Goal: Task Accomplishment & Management: Use online tool/utility

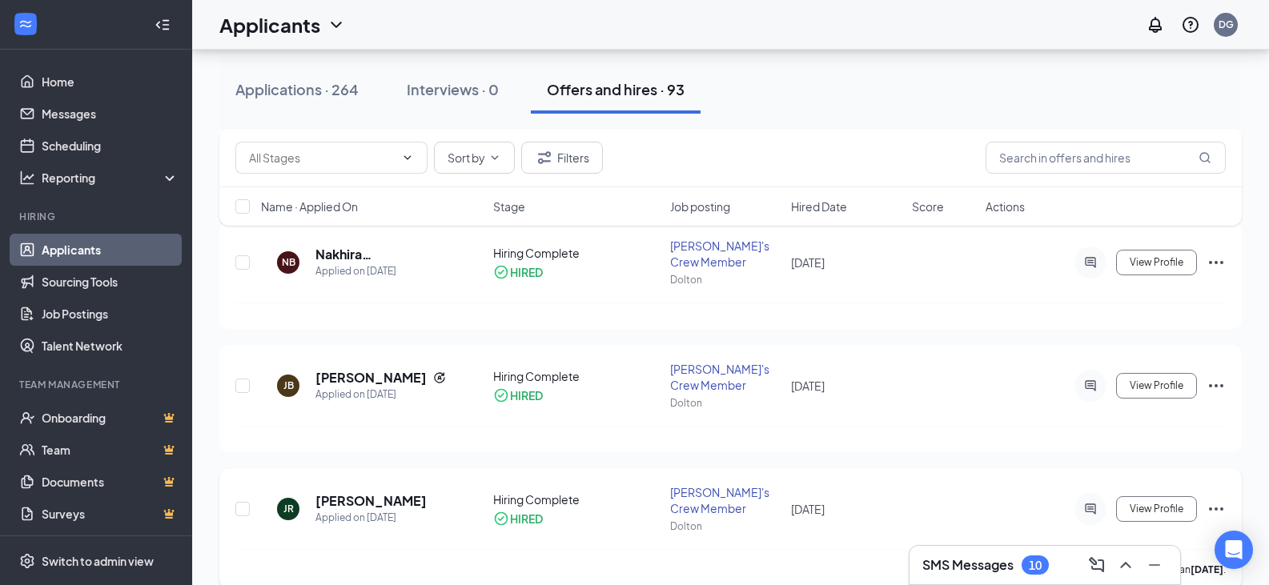
scroll to position [6019, 0]
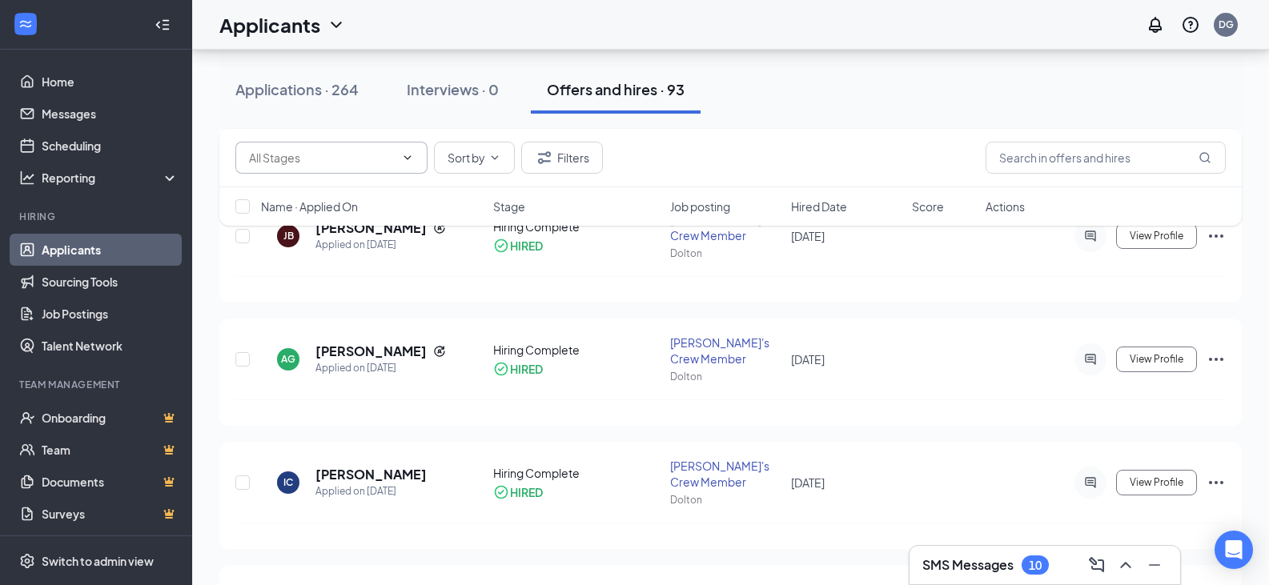
click at [329, 160] on input "text" at bounding box center [322, 158] width 146 height 18
click at [379, 166] on input "text" at bounding box center [322, 158] width 146 height 18
click at [699, 139] on div "Background Check (60) Hiring Complete (938) Sort by Filters" at bounding box center [730, 158] width 1023 height 58
click at [1069, 150] on input "text" at bounding box center [1106, 158] width 240 height 32
type input "names"
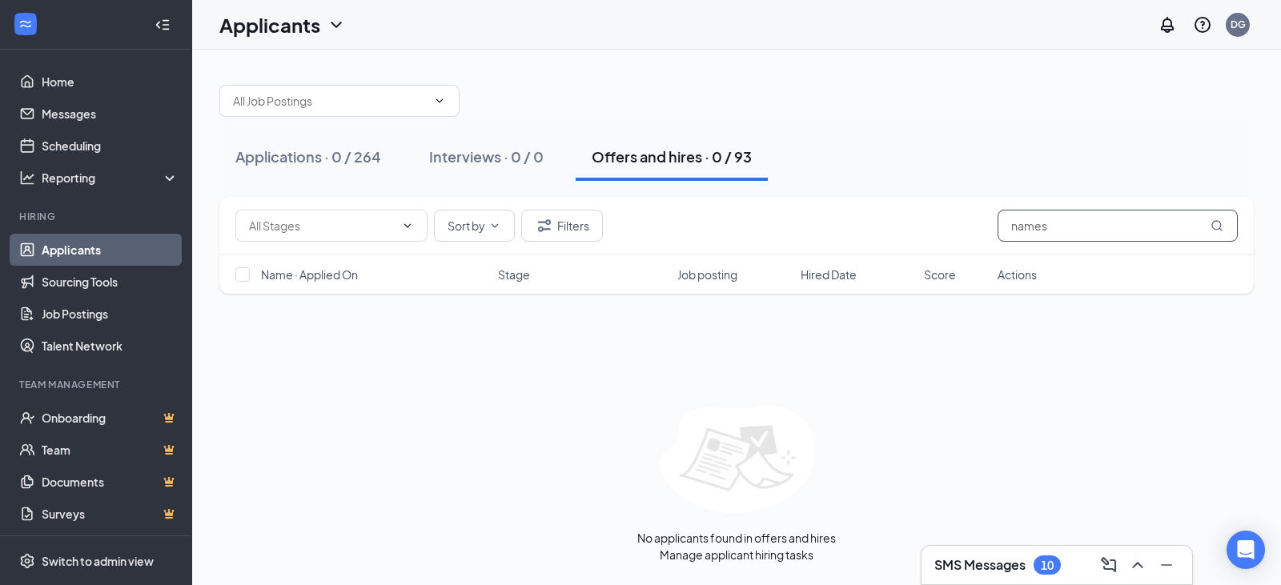
drag, startPoint x: 1106, startPoint y: 224, endPoint x: 859, endPoint y: 231, distance: 246.7
click at [862, 227] on div "Background Check (60) Hiring Complete (938) Sort by Filters names" at bounding box center [736, 226] width 1003 height 32
click at [91, 86] on link "Home" at bounding box center [110, 82] width 137 height 32
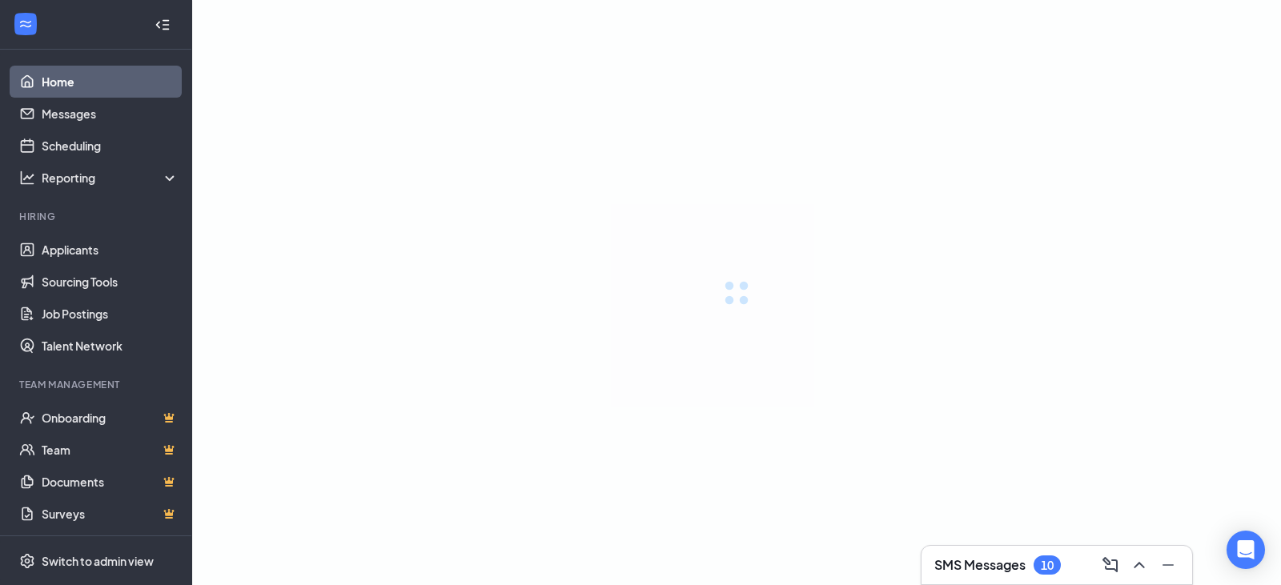
click at [62, 84] on link "Home" at bounding box center [110, 82] width 137 height 32
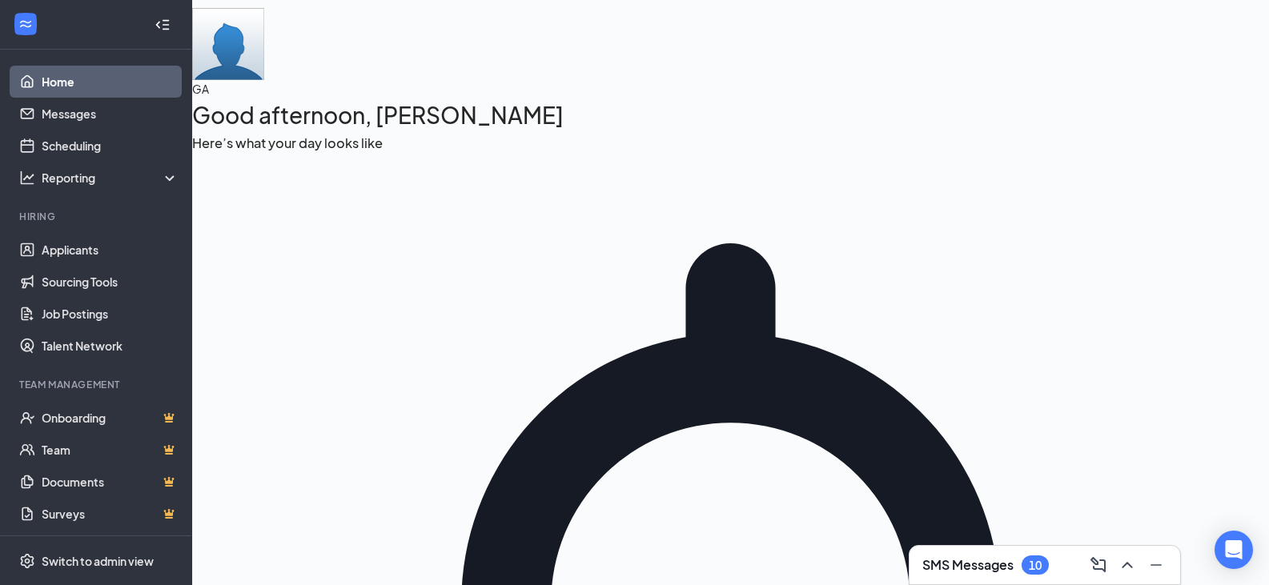
click at [155, 19] on icon "Collapse" at bounding box center [163, 25] width 16 height 16
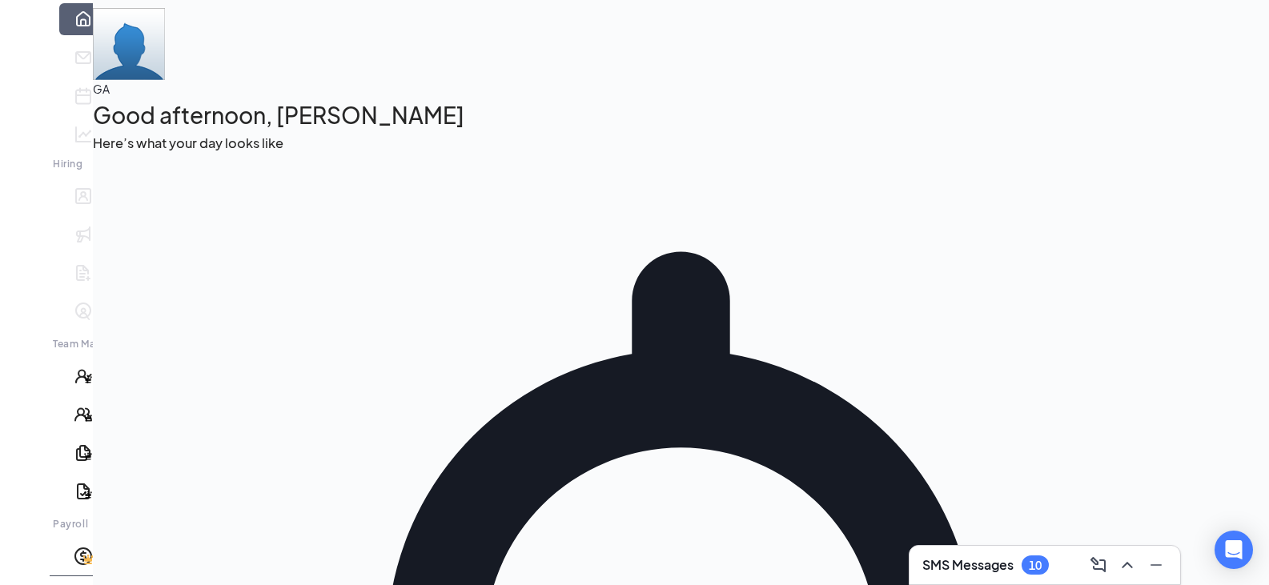
click at [17, 29] on icon "Expand" at bounding box center [25, 37] width 16 height 16
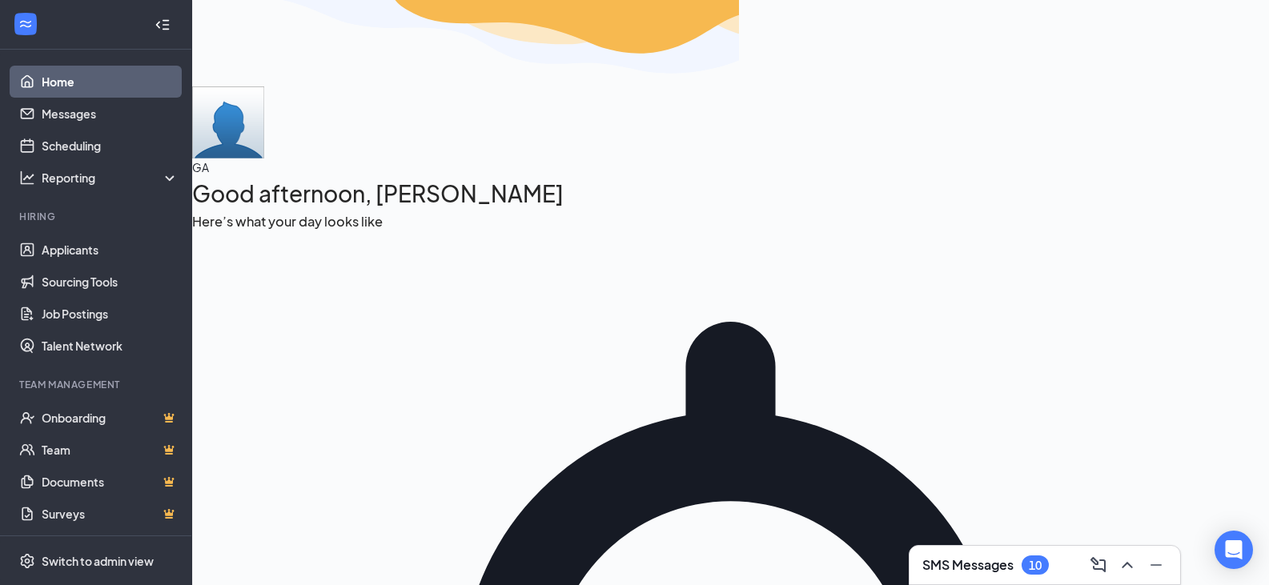
click at [102, 154] on link "Scheduling" at bounding box center [110, 146] width 137 height 32
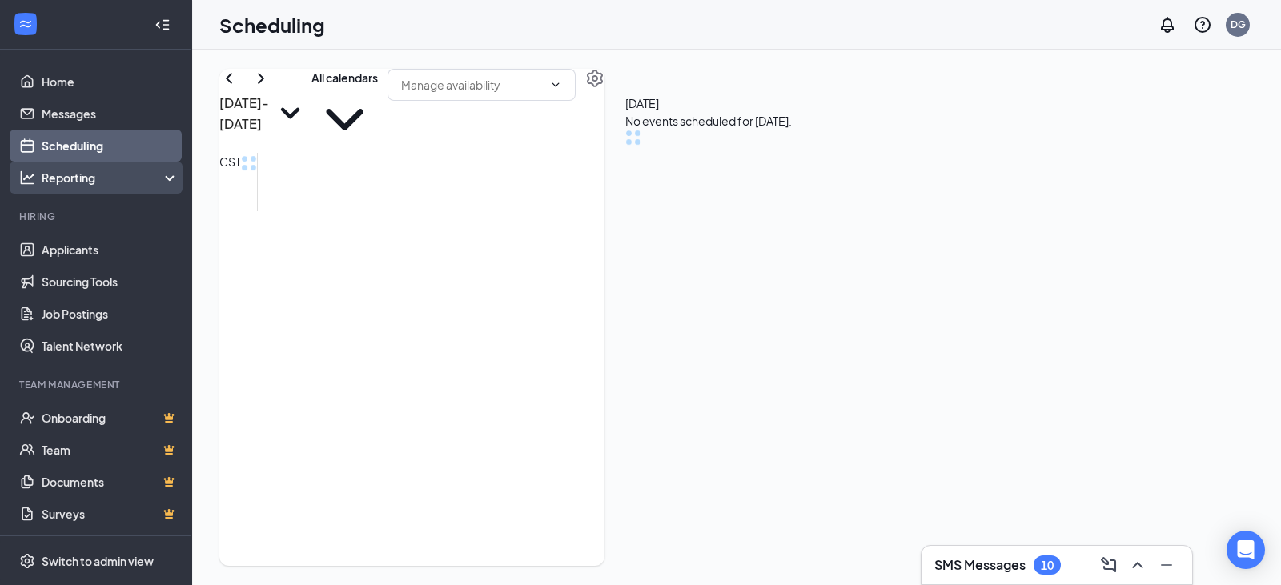
scroll to position [787, 0]
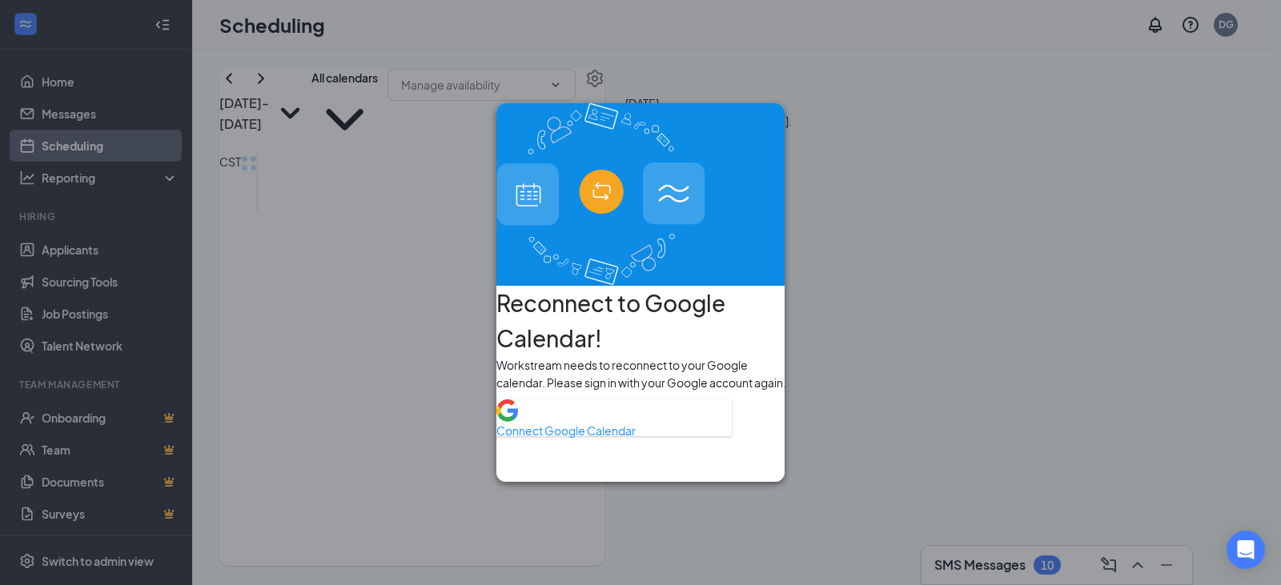
click at [117, 226] on div "Reconnect to Google Calendar! Workstream needs to reconnect to your Google cale…" at bounding box center [640, 292] width 1281 height 585
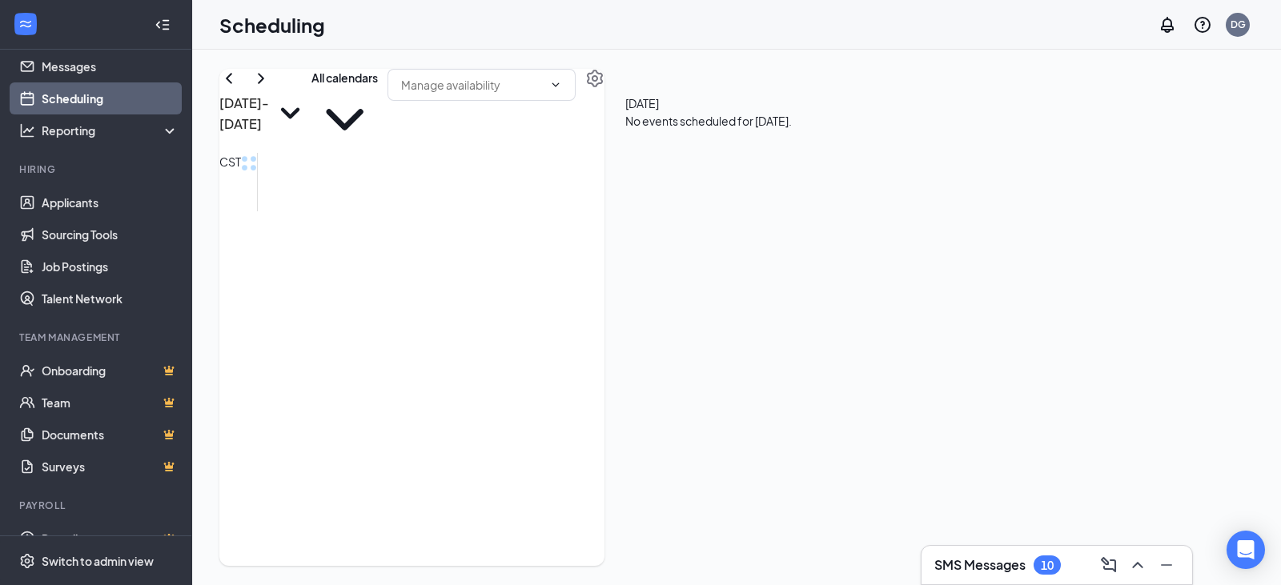
scroll to position [73, 0]
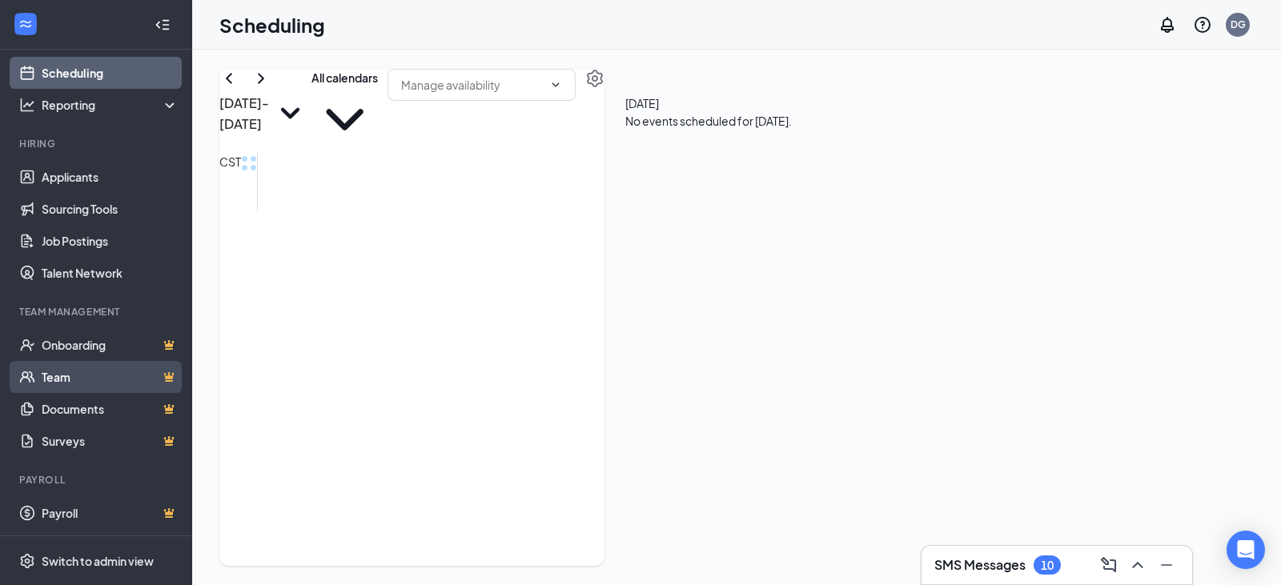
click at [102, 380] on link "Team" at bounding box center [110, 377] width 137 height 32
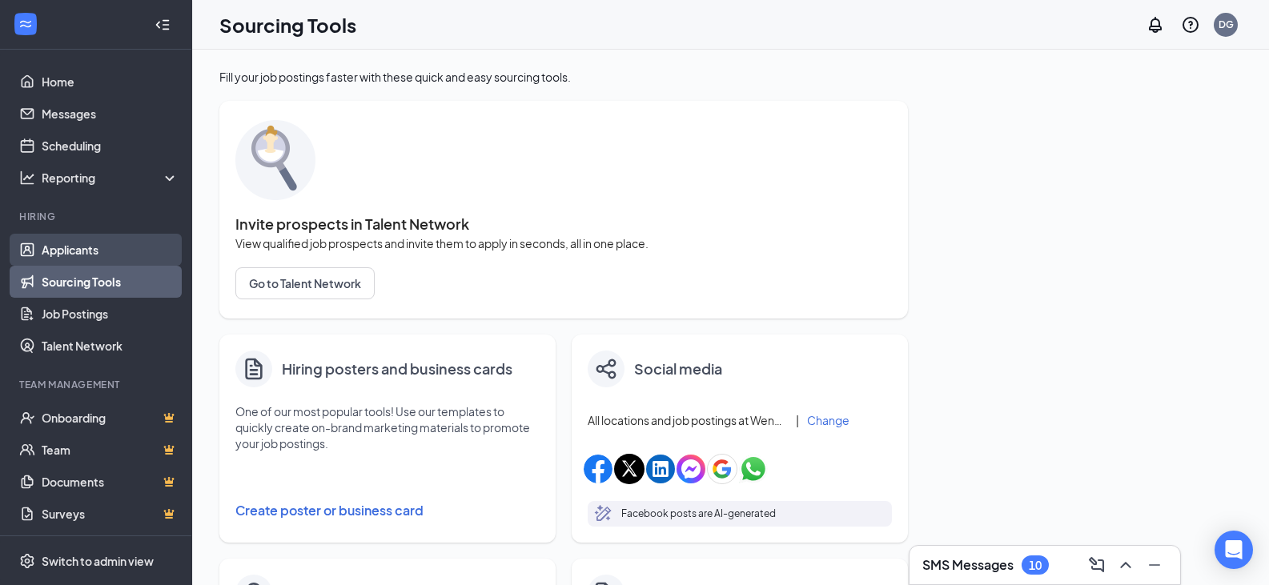
click at [146, 253] on link "Applicants" at bounding box center [110, 250] width 137 height 32
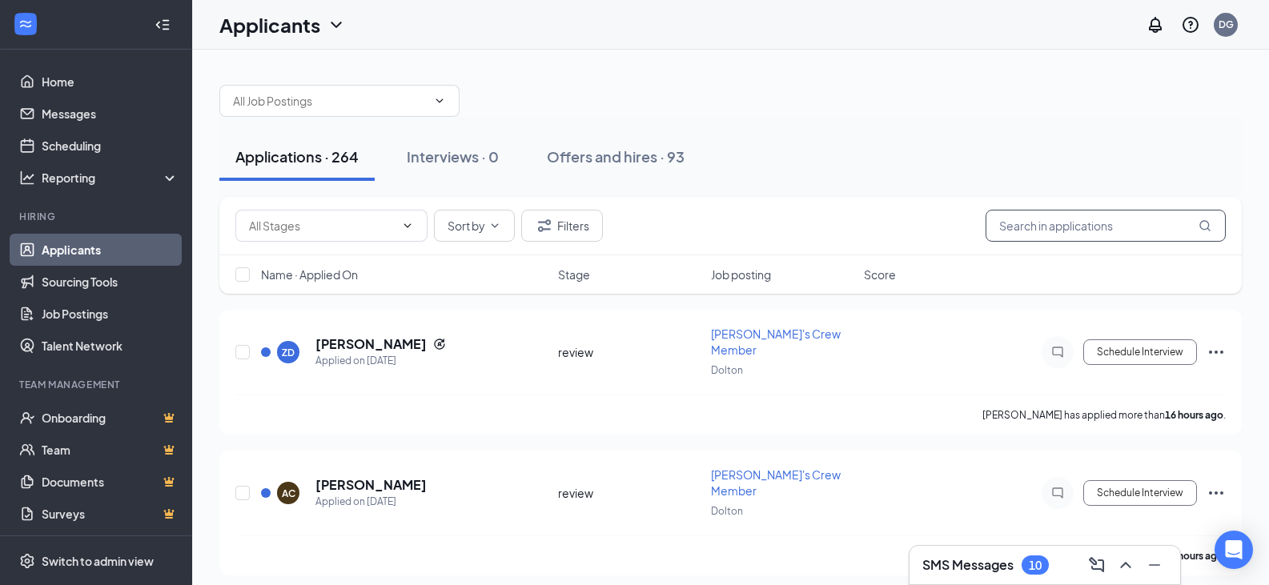
click at [1091, 217] on input "text" at bounding box center [1106, 226] width 240 height 32
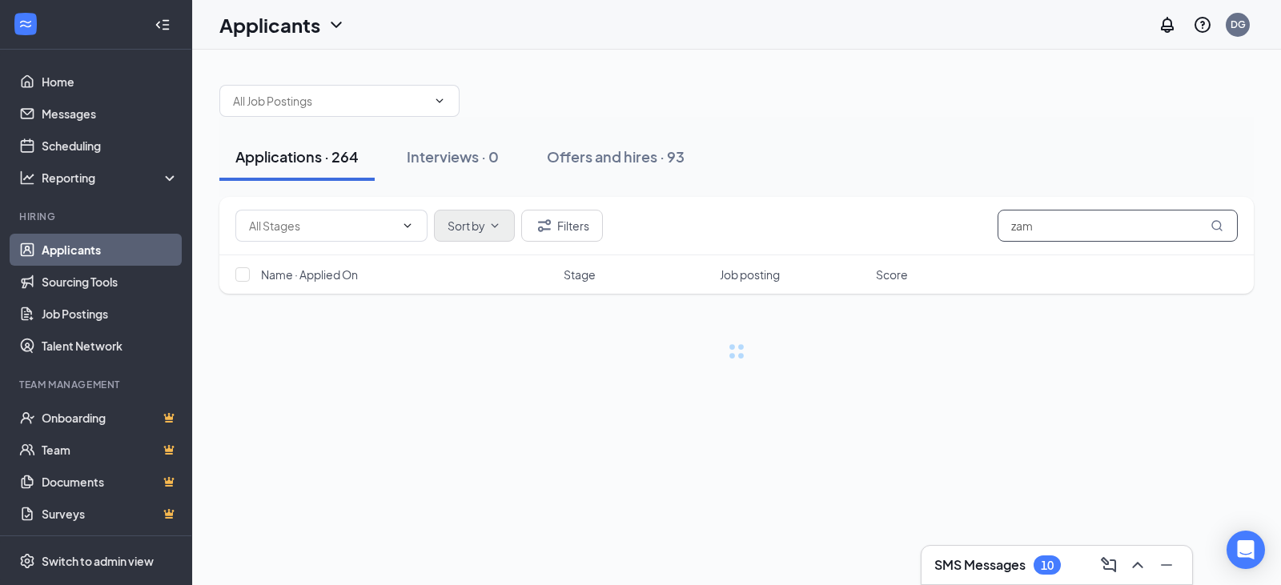
type input "zam"
click at [470, 235] on button "Sort by" at bounding box center [474, 226] width 81 height 32
click at [485, 235] on button "Sort by" at bounding box center [474, 226] width 81 height 32
click at [786, 190] on div "Applications · 264 Interviews · 0 Offers and hires · 93" at bounding box center [736, 157] width 1035 height 80
click at [1043, 230] on input "zam" at bounding box center [1118, 226] width 240 height 32
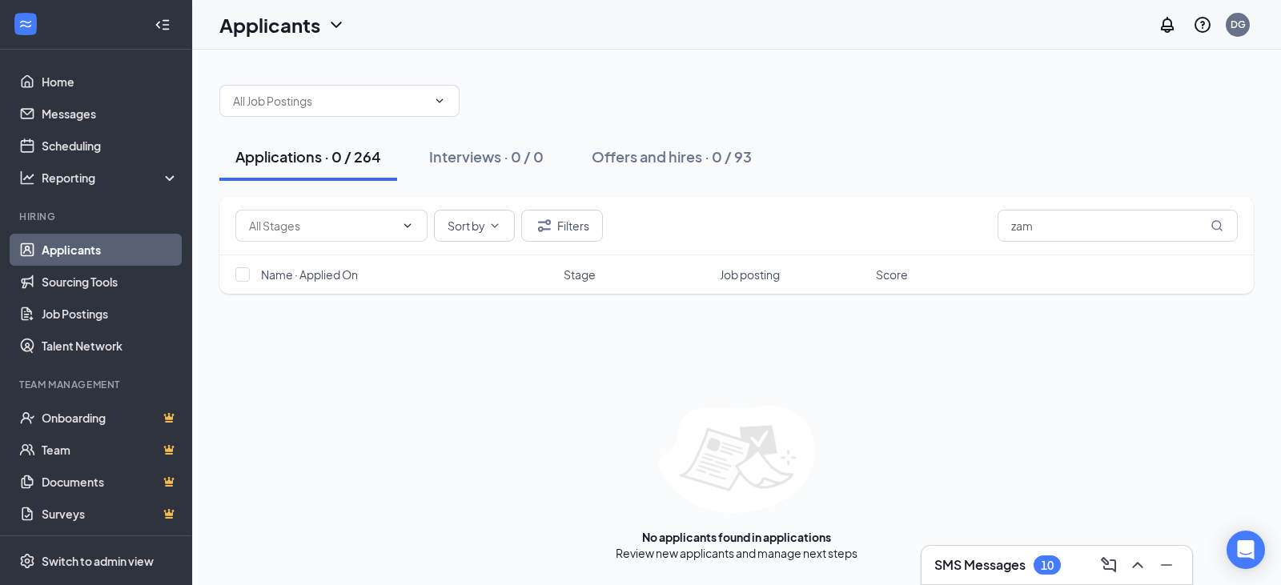
click at [939, 378] on div "Sort by Filters zam Name · Applied On Stage Job posting Score No applicants fou…" at bounding box center [736, 379] width 1035 height 364
click at [1054, 228] on input "zam" at bounding box center [1118, 226] width 240 height 32
drag, startPoint x: 1027, startPoint y: 223, endPoint x: 1015, endPoint y: 223, distance: 12.0
click at [1026, 223] on input "zam" at bounding box center [1118, 226] width 240 height 32
click at [980, 227] on div "Sort by Filters zam" at bounding box center [736, 226] width 1003 height 32
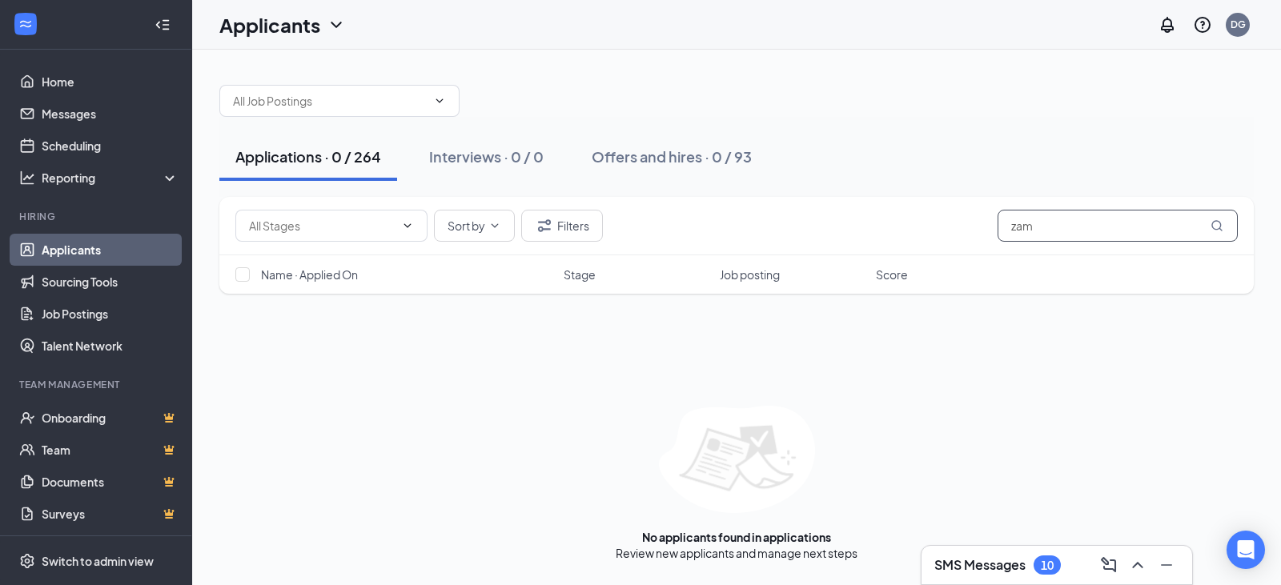
drag, startPoint x: 1101, startPoint y: 225, endPoint x: 963, endPoint y: 225, distance: 137.7
click at [963, 225] on div "Sort by Filters zam" at bounding box center [736, 226] width 1003 height 32
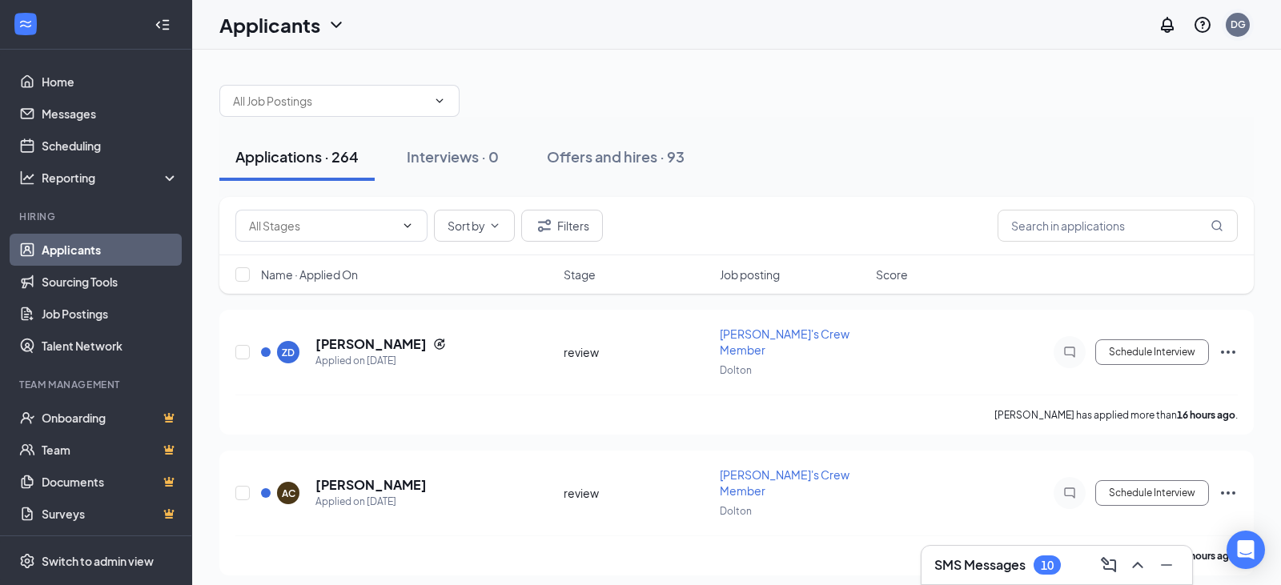
click at [1240, 26] on div "DG" at bounding box center [1238, 25] width 32 height 32
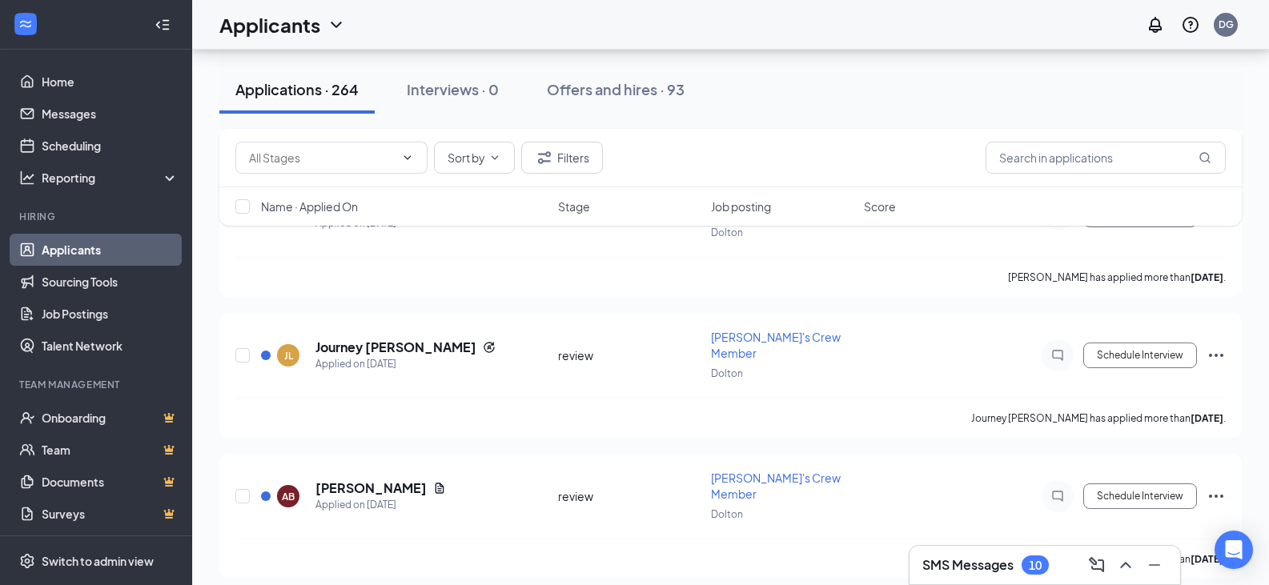
scroll to position [7672, 0]
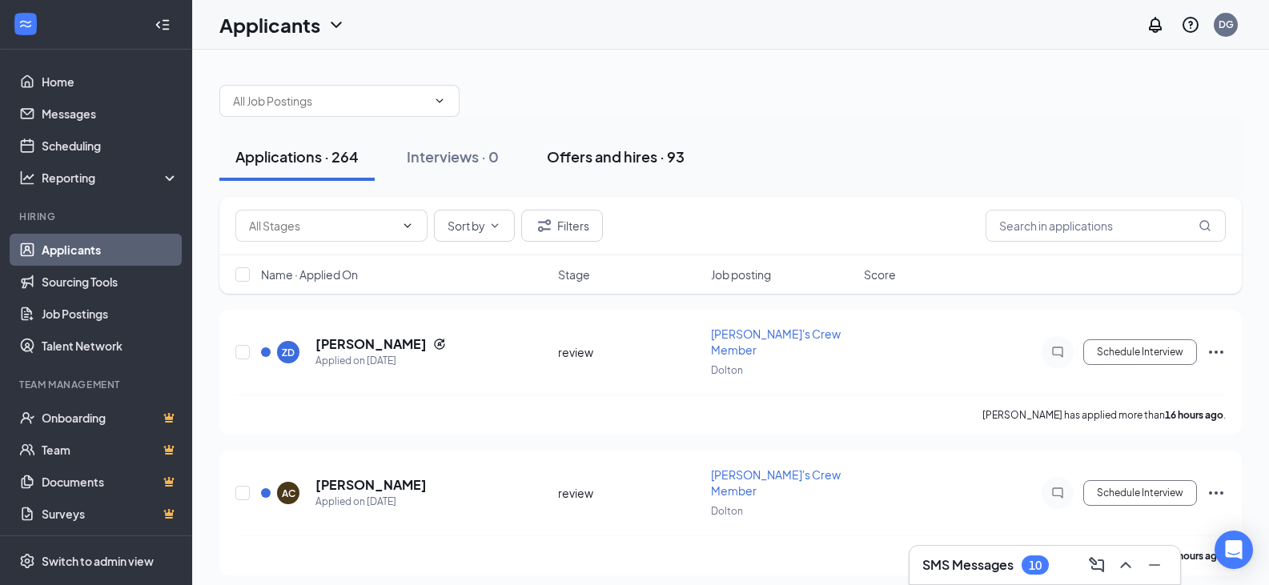
click at [624, 159] on div "Offers and hires · 93" at bounding box center [616, 157] width 138 height 20
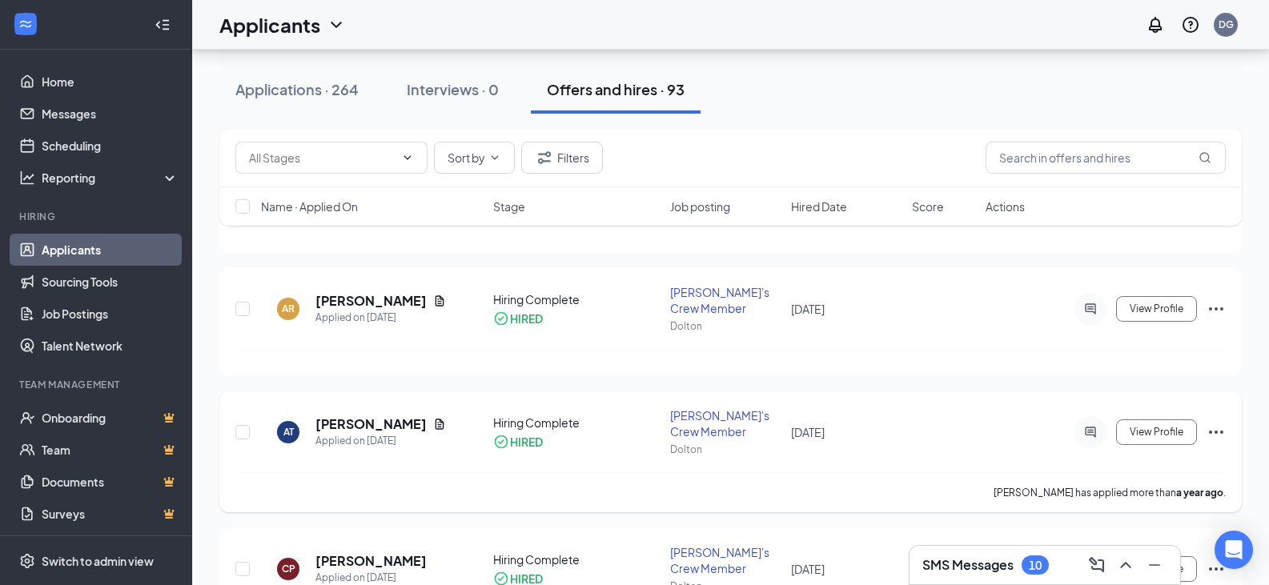
scroll to position [1682, 0]
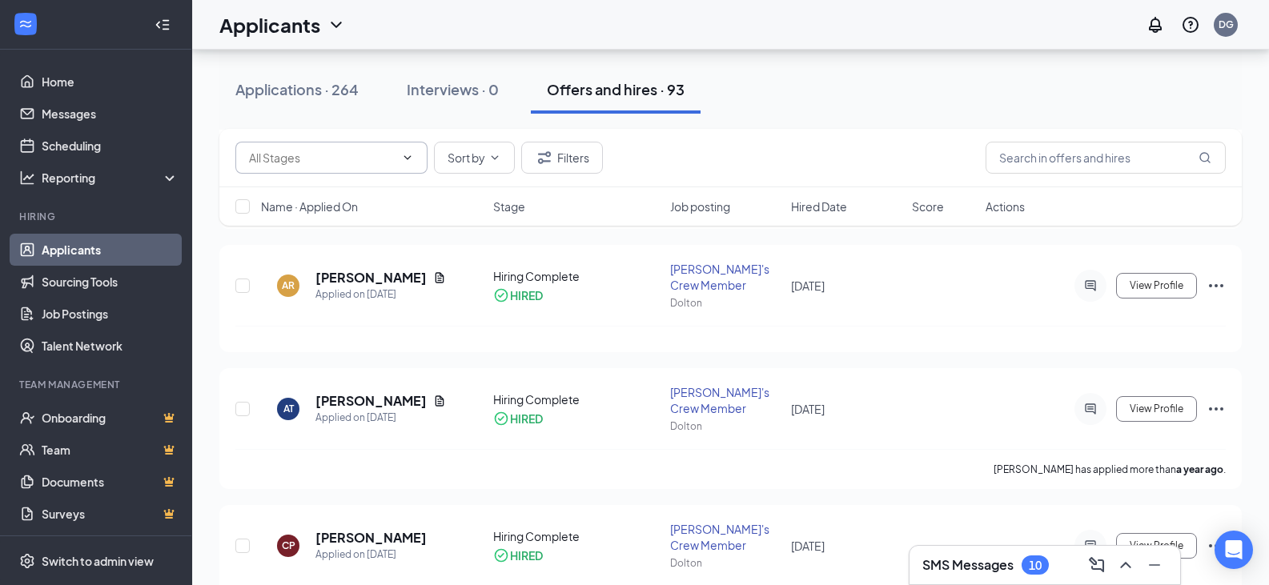
click at [315, 154] on input "text" at bounding box center [322, 158] width 146 height 18
click at [1090, 161] on input "text" at bounding box center [1106, 158] width 240 height 32
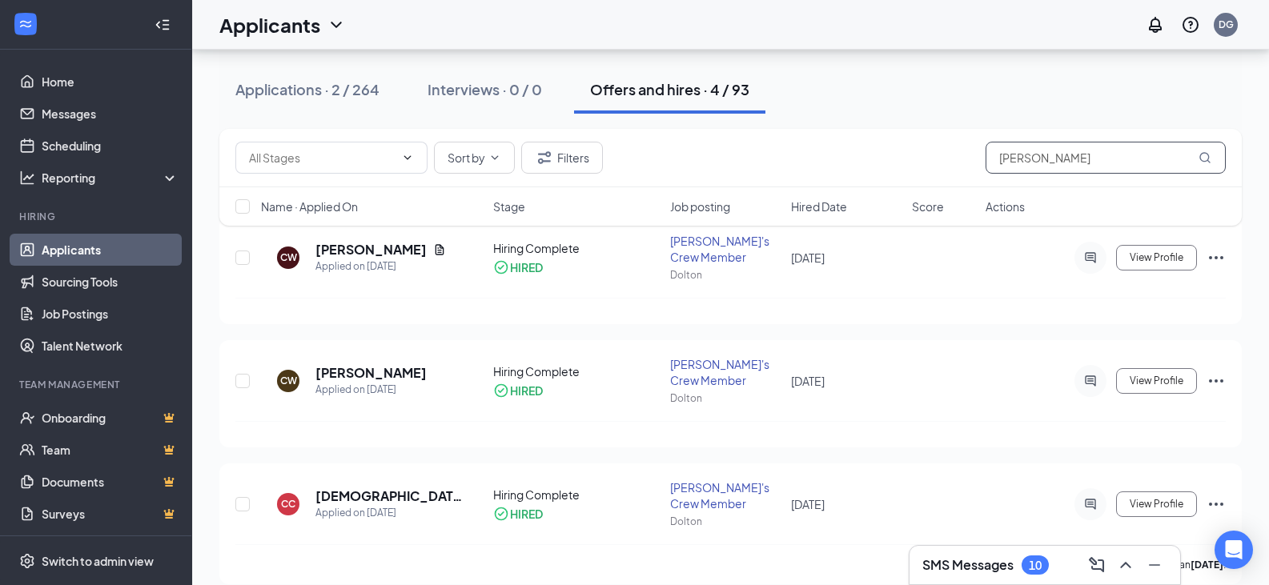
scroll to position [235, 0]
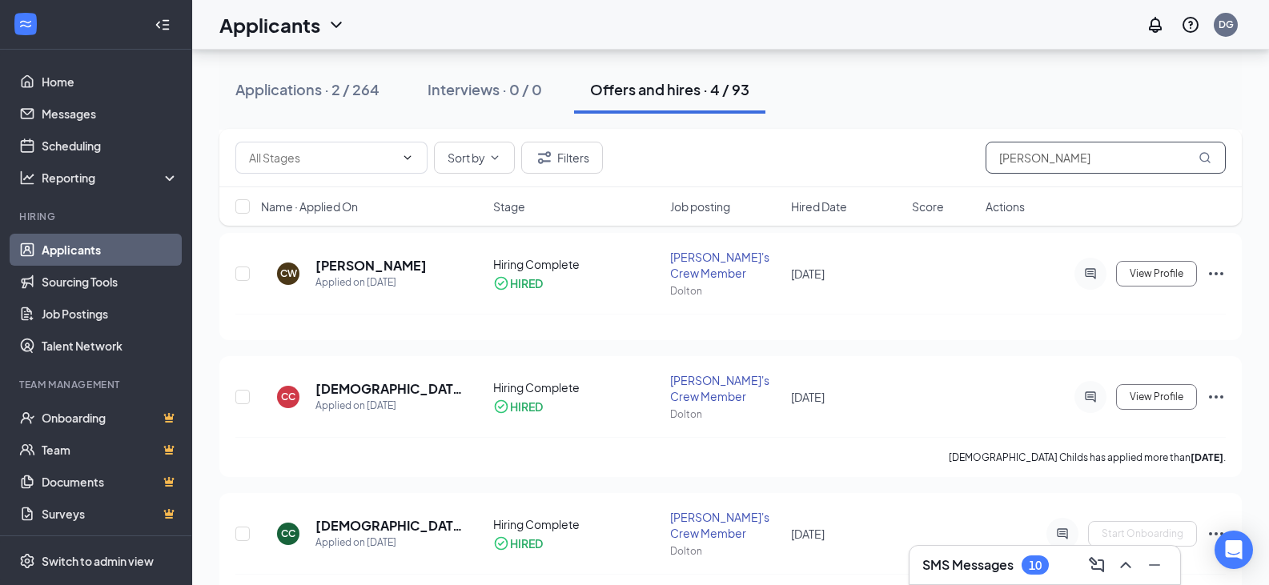
scroll to position [235, 0]
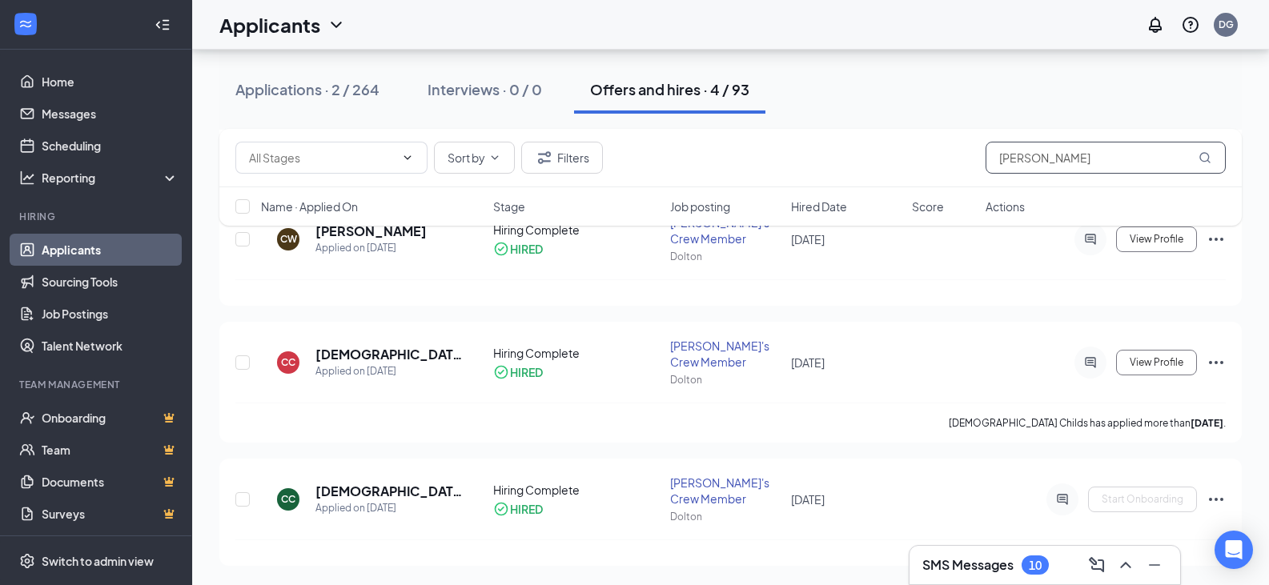
drag, startPoint x: 1065, startPoint y: 152, endPoint x: 877, endPoint y: 132, distance: 189.2
click at [877, 132] on div "Background Check (60) Hiring Complete (938) Sort by Filters chris" at bounding box center [730, 158] width 1023 height 58
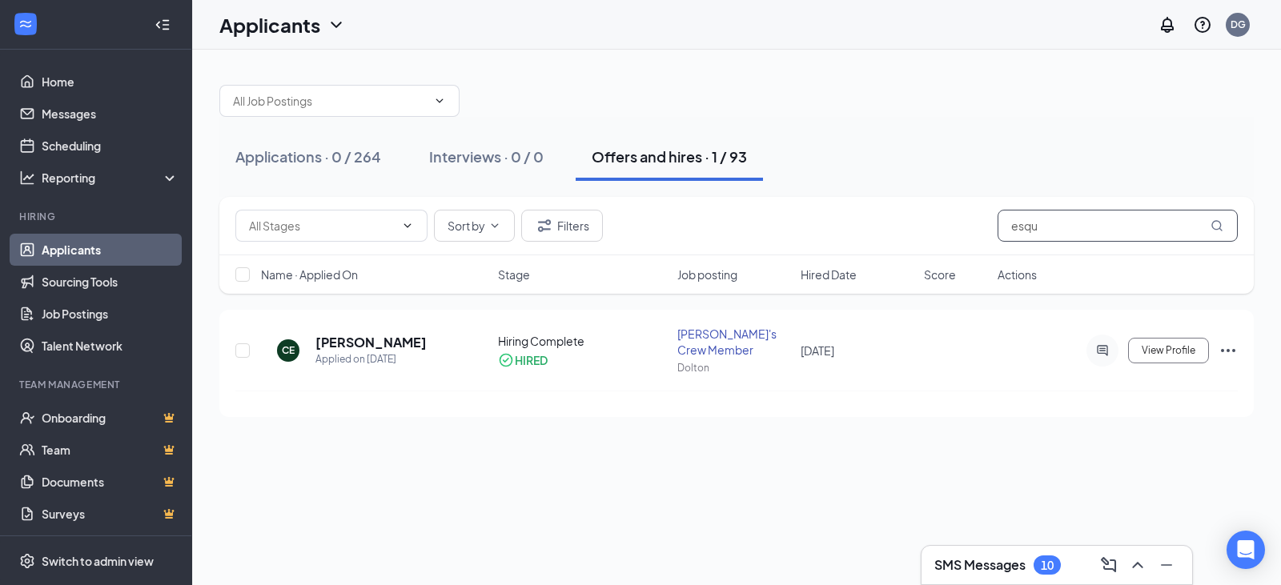
type input "esqu"
click at [646, 154] on div "Offers and hires · 1 / 93" at bounding box center [669, 157] width 155 height 20
click at [1107, 220] on input "esqu" at bounding box center [1118, 226] width 240 height 32
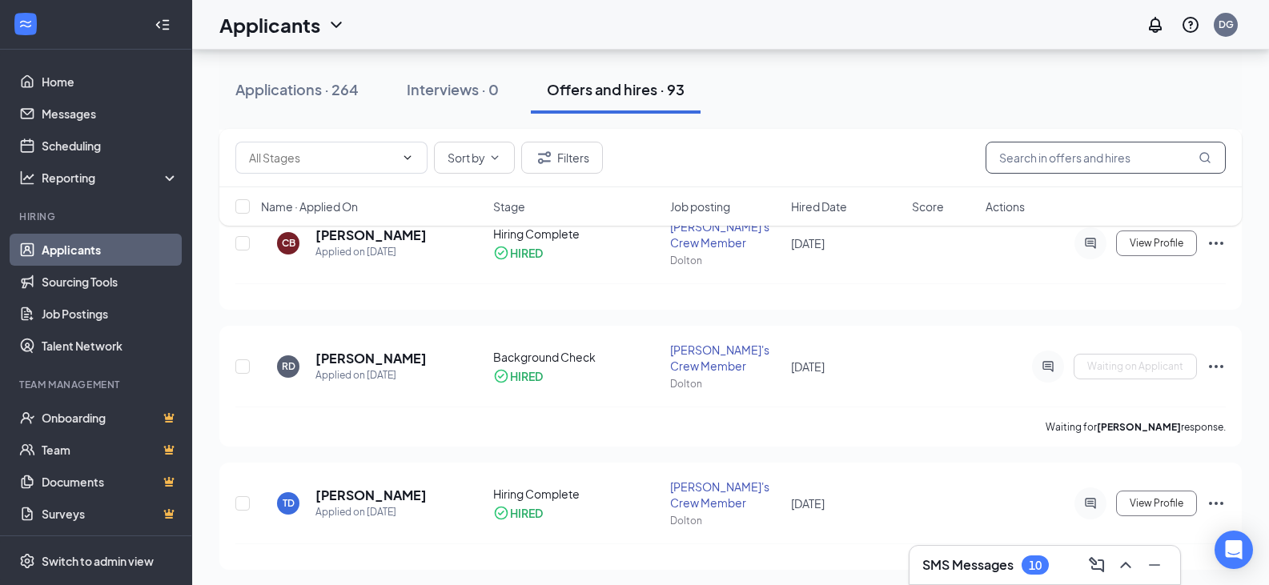
scroll to position [11468, 0]
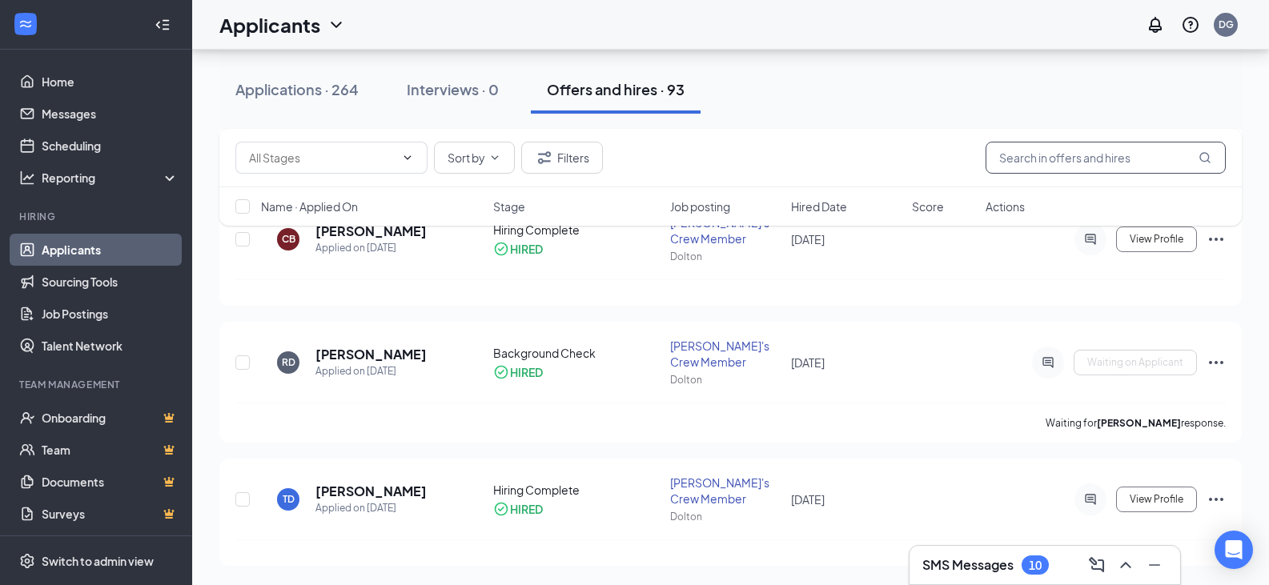
click at [1090, 147] on input "text" at bounding box center [1106, 158] width 240 height 32
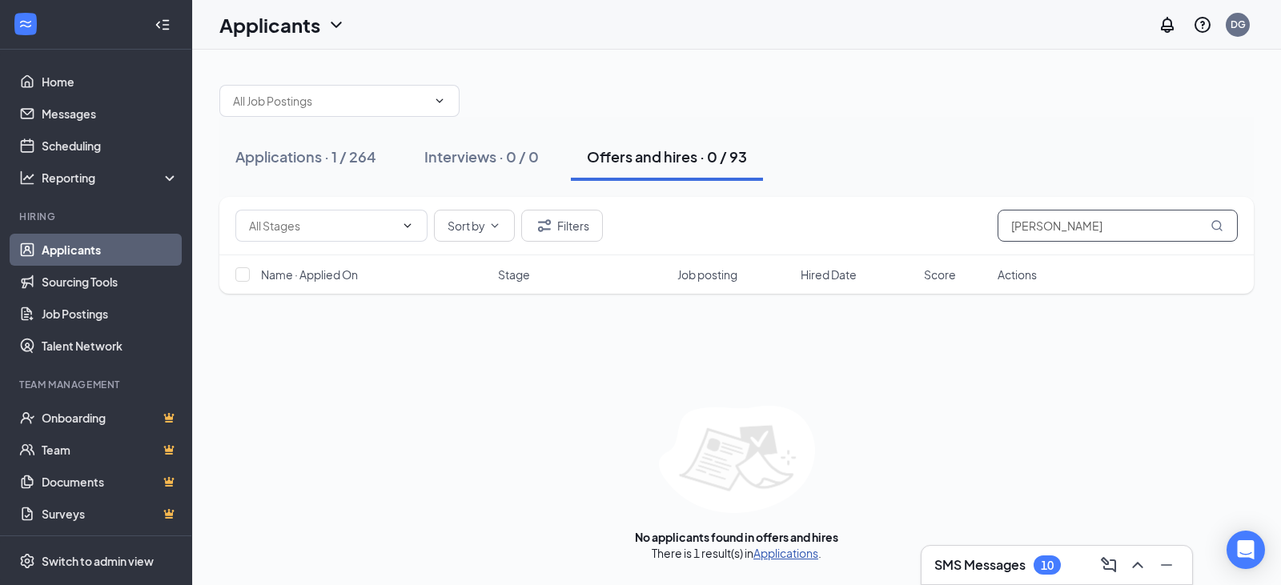
type input "vanessa"
click at [802, 555] on link "Applications" at bounding box center [785, 553] width 65 height 14
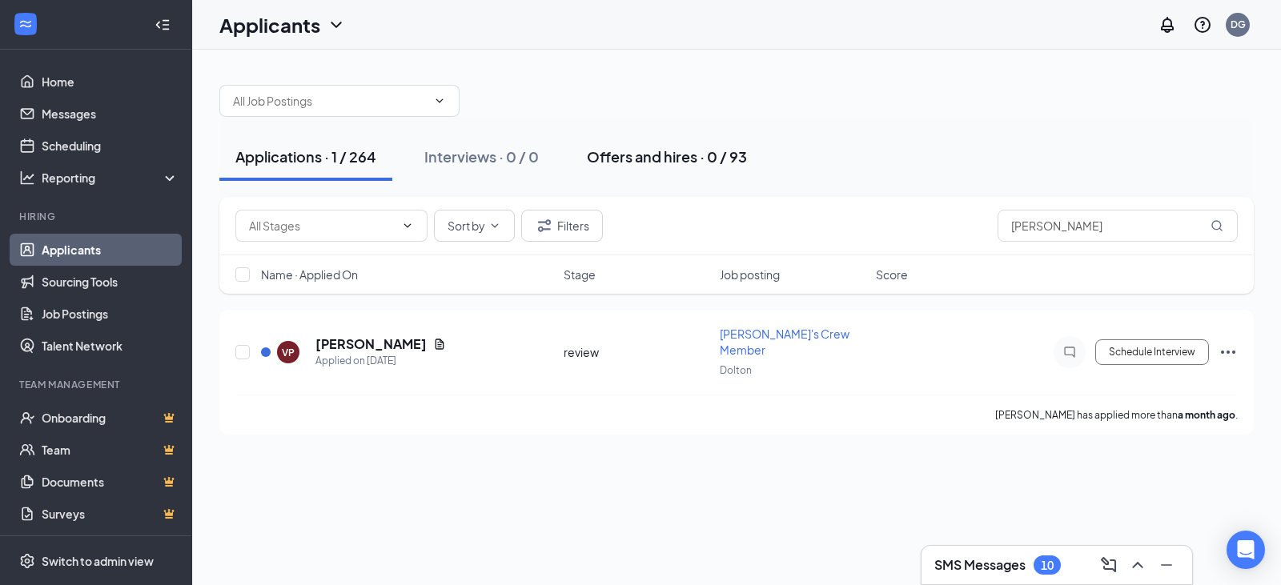
click at [657, 161] on div "Offers and hires · 0 / 93" at bounding box center [667, 157] width 160 height 20
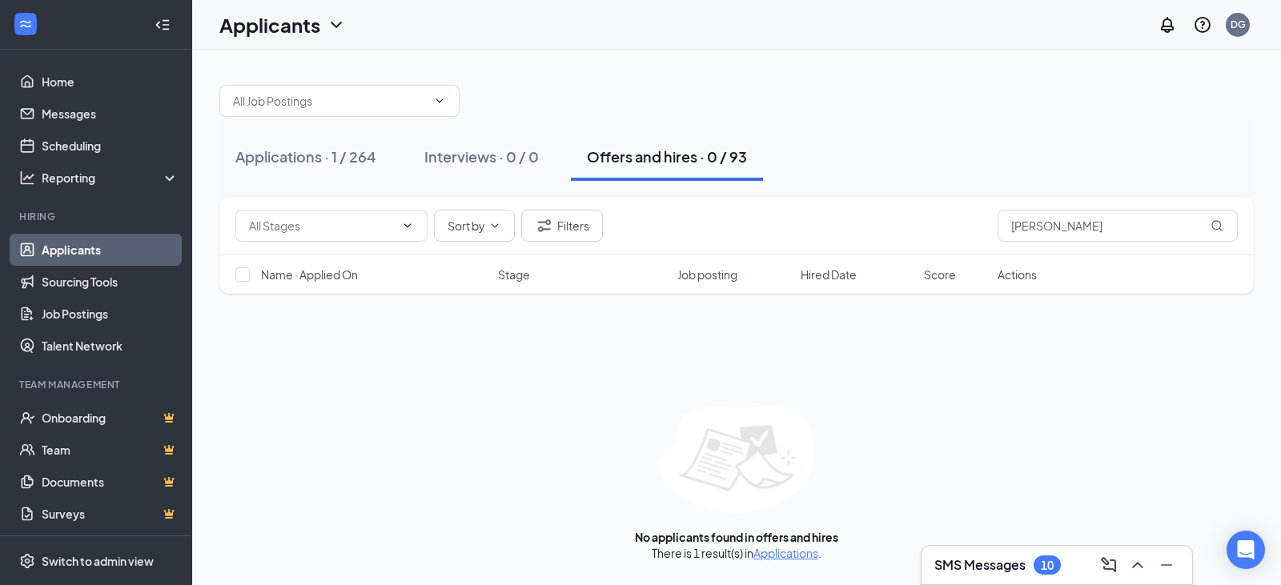
click at [879, 139] on div "Applications · 1 / 264 Interviews · 0 / 0 Offers and hires · 0 / 93" at bounding box center [736, 157] width 1035 height 48
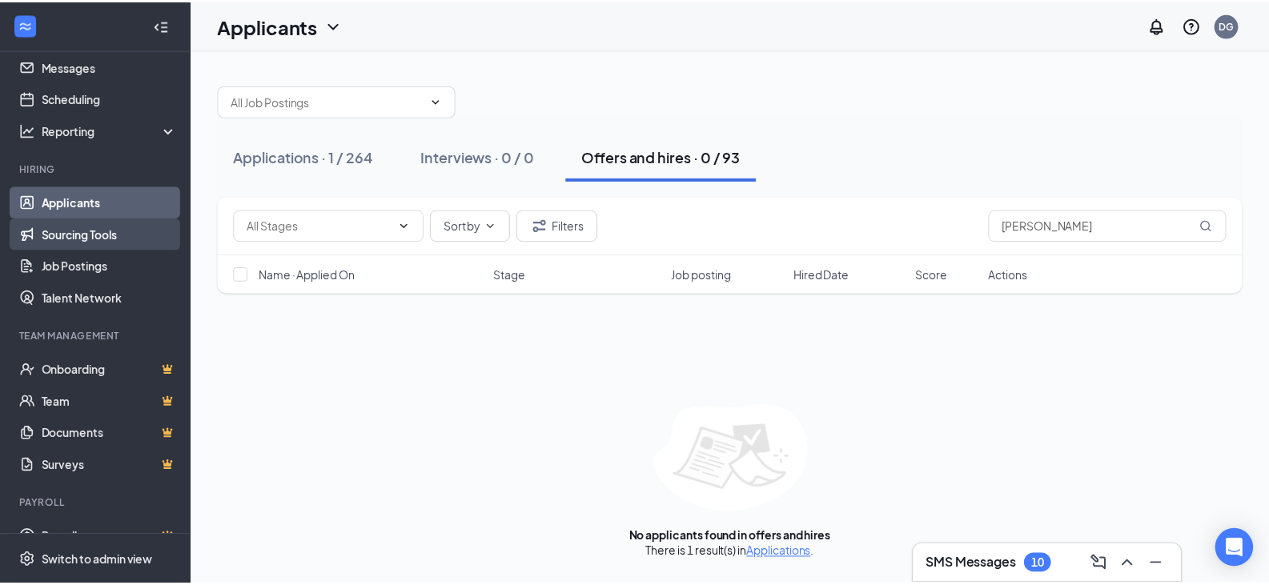
scroll to position [73, 0]
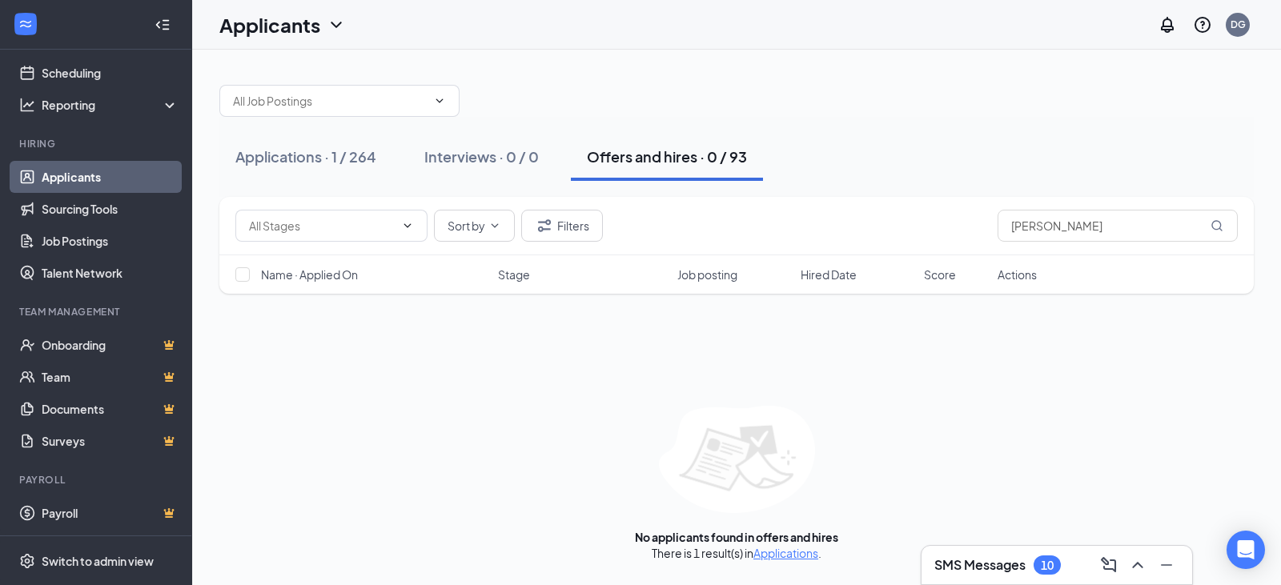
click at [1100, 151] on div "Applications · 1 / 264 Interviews · 0 / 0 Offers and hires · 0 / 93" at bounding box center [736, 157] width 1035 height 48
click at [1142, 239] on input "vanessa" at bounding box center [1118, 226] width 240 height 32
click at [1142, 238] on input "vanessa" at bounding box center [1118, 226] width 240 height 32
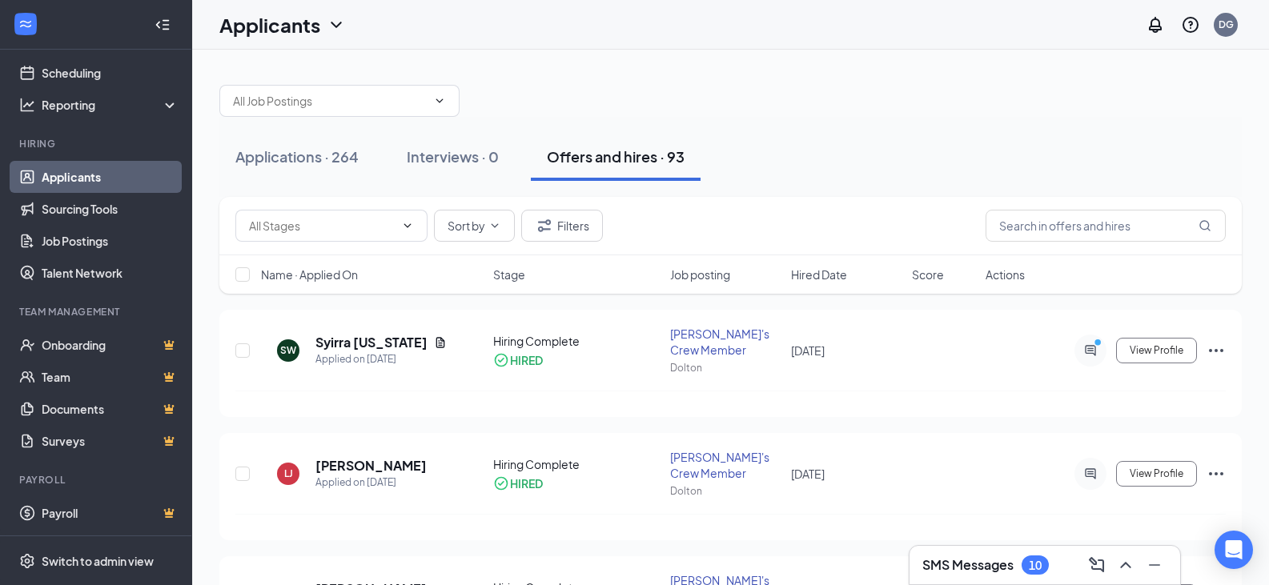
click at [758, 119] on div "Applications · 264 Interviews · 0 Offers and hires · 93" at bounding box center [730, 157] width 1023 height 80
click at [586, 227] on button "Filters" at bounding box center [562, 226] width 82 height 32
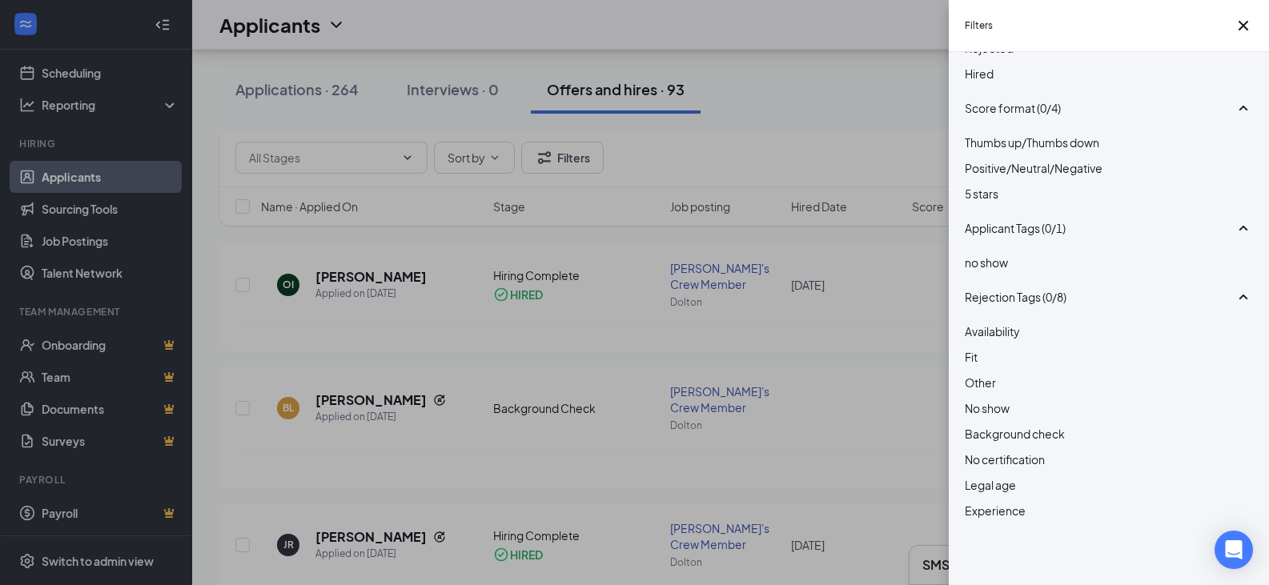
scroll to position [320, 0]
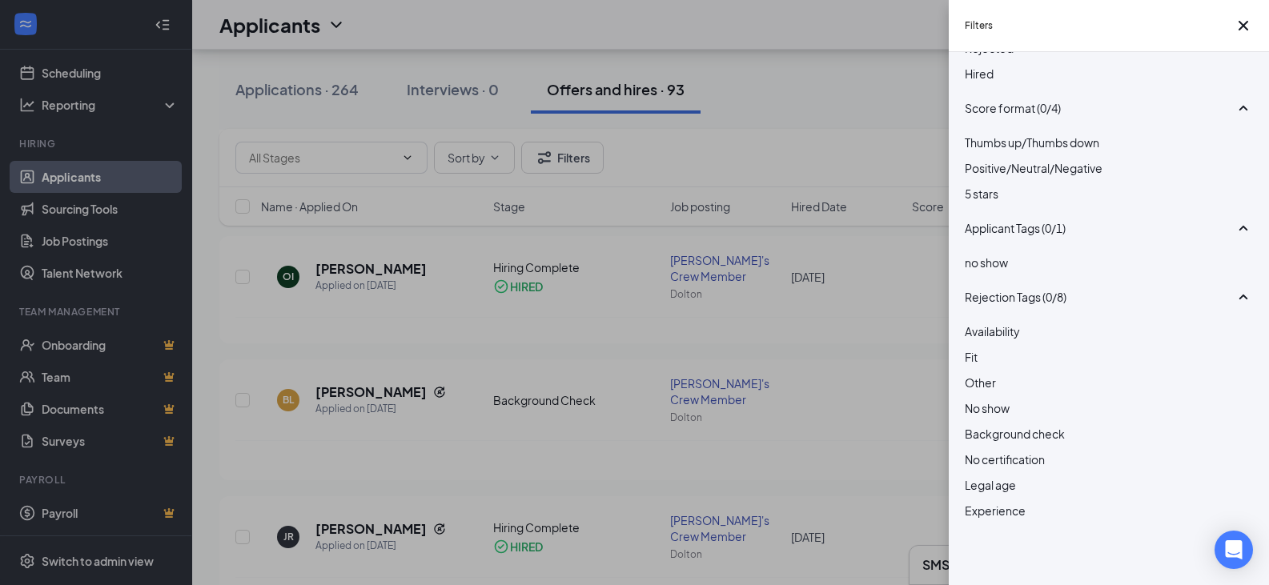
click at [865, 98] on div "Filters Show unreviewed applicants New Applicant Status (0/6) Unread message Ha…" at bounding box center [634, 292] width 1269 height 585
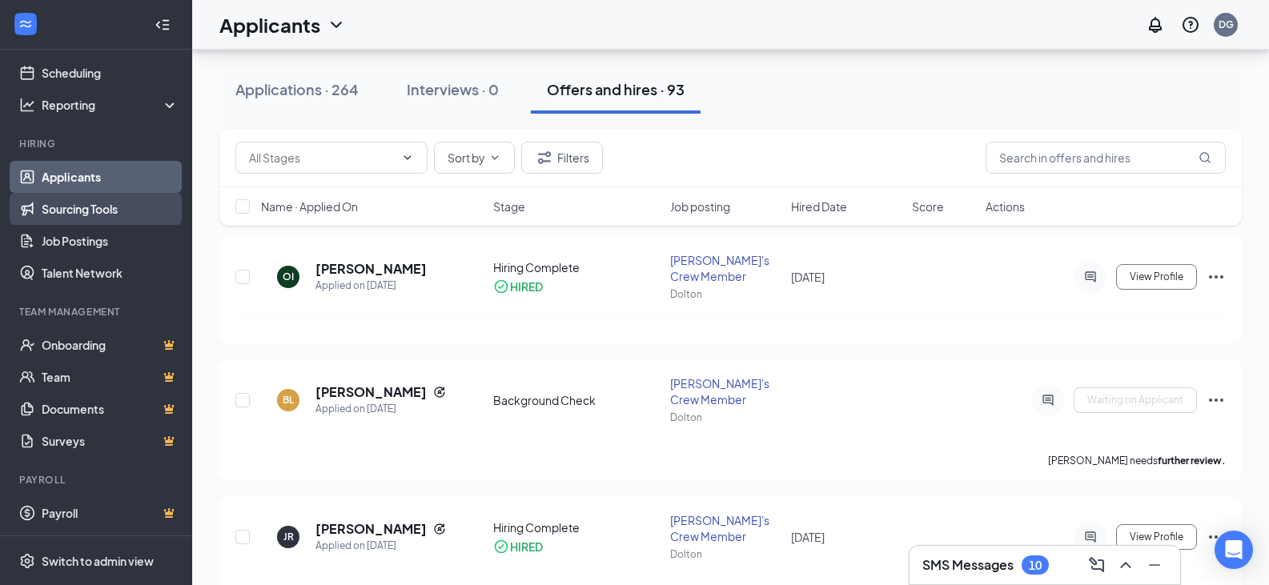
drag, startPoint x: 115, startPoint y: 218, endPoint x: 140, endPoint y: 216, distance: 25.7
click at [115, 218] on link "Sourcing Tools" at bounding box center [110, 209] width 137 height 32
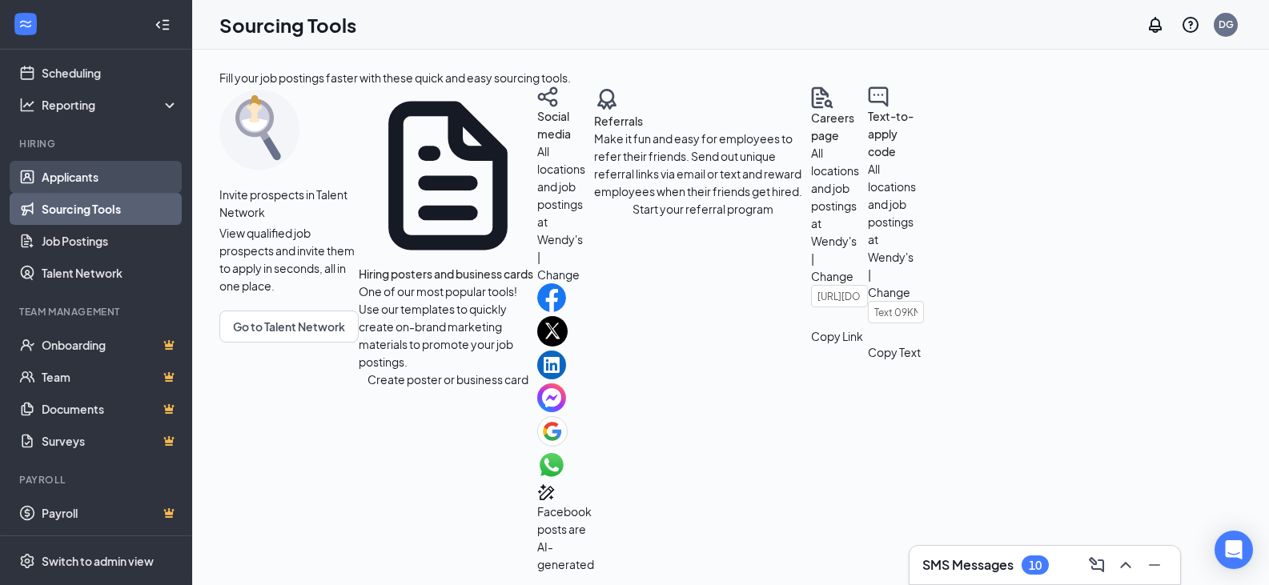
click at [113, 185] on link "Applicants" at bounding box center [110, 177] width 137 height 32
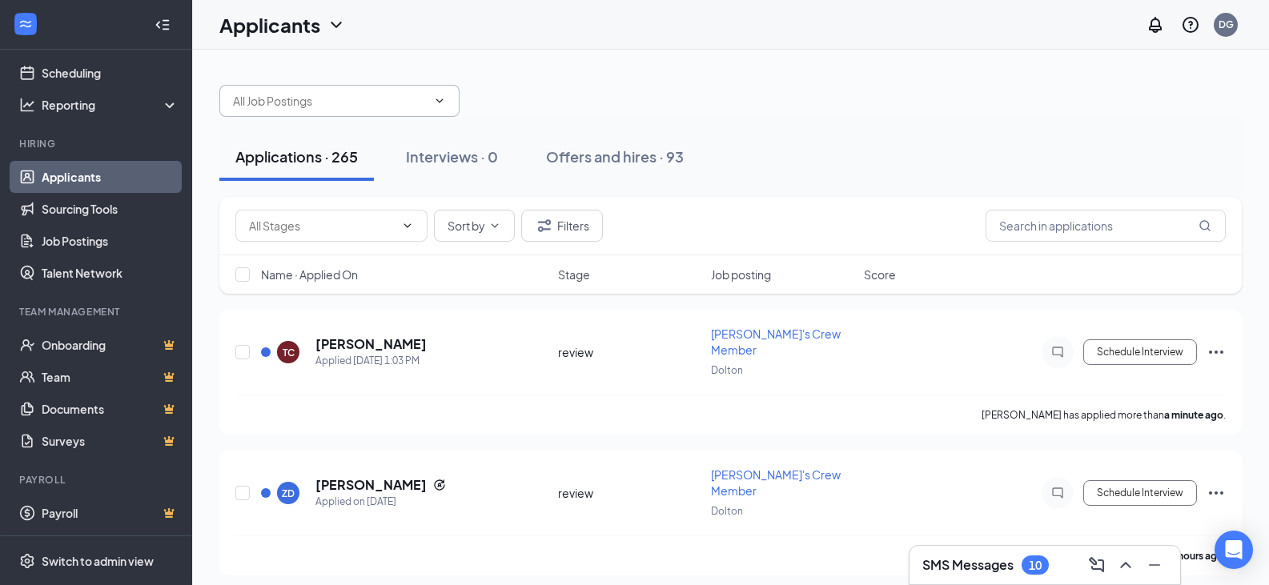
click at [374, 94] on input "text" at bounding box center [330, 101] width 194 height 18
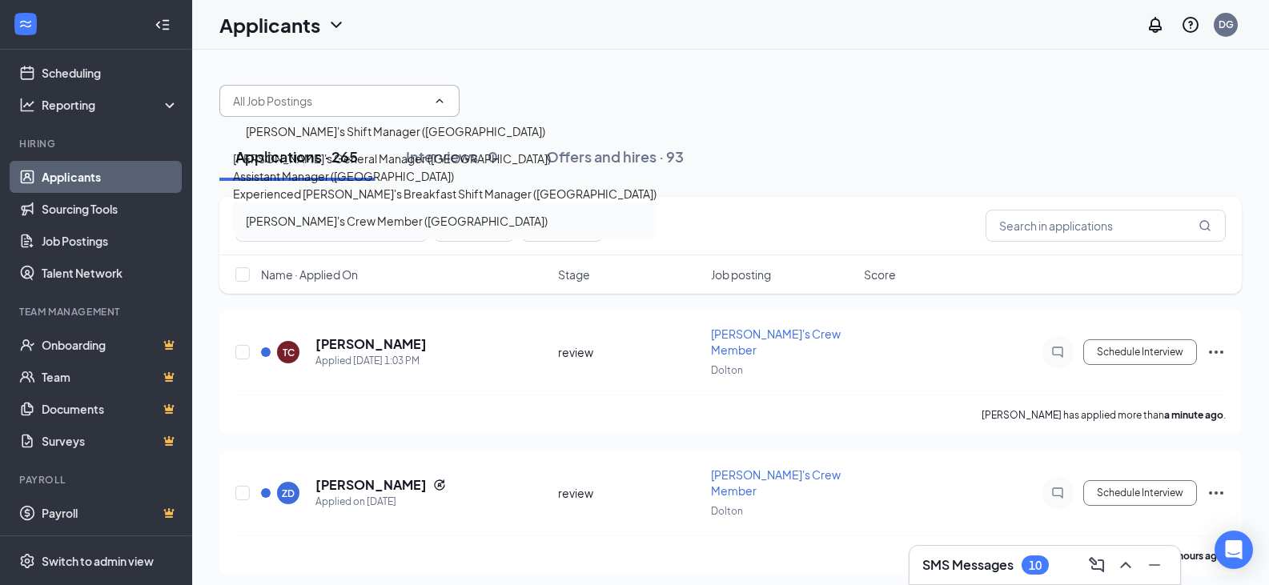
click at [419, 230] on div "Wendy's Crew Member (Dolton)" at bounding box center [445, 221] width 398 height 18
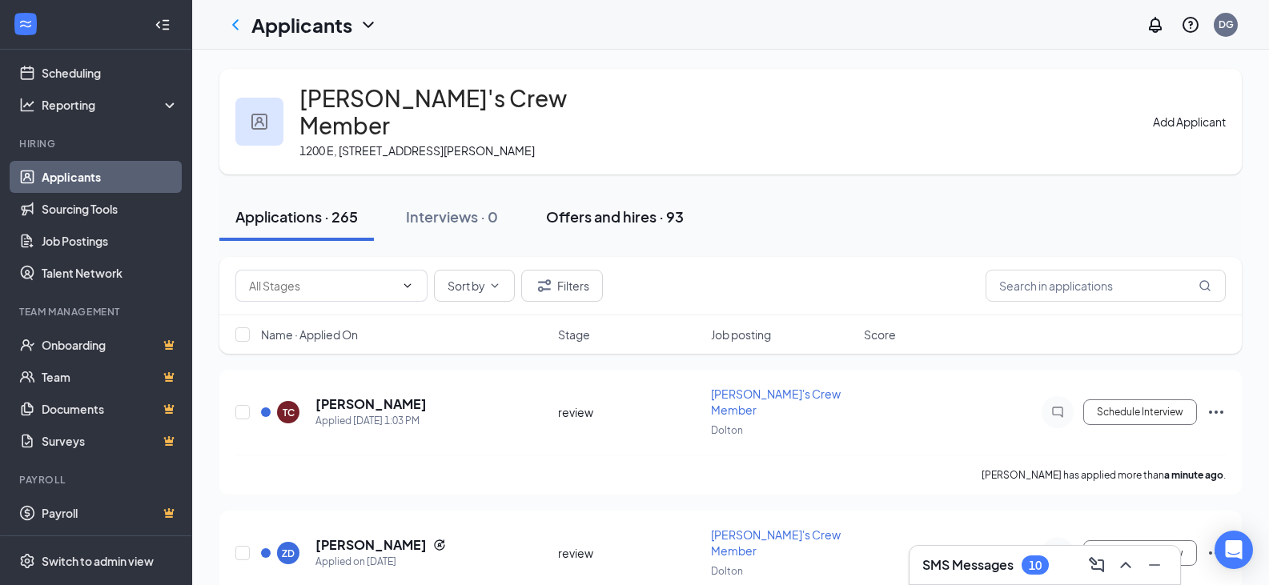
click at [642, 207] on div "Offers and hires · 93" at bounding box center [615, 217] width 138 height 20
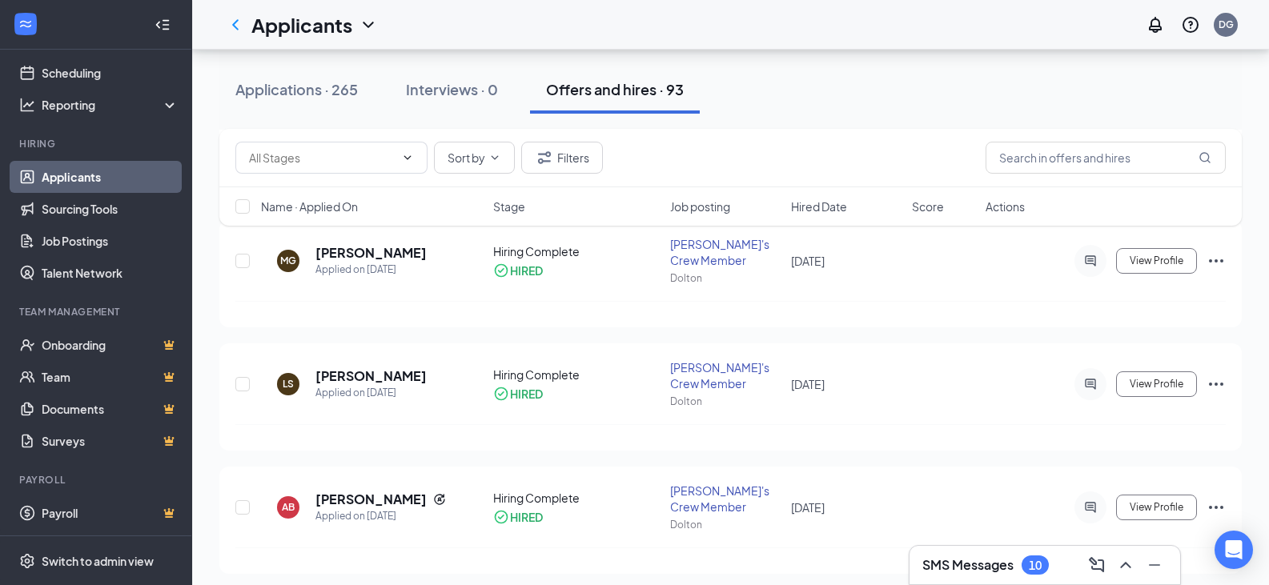
scroll to position [2963, 0]
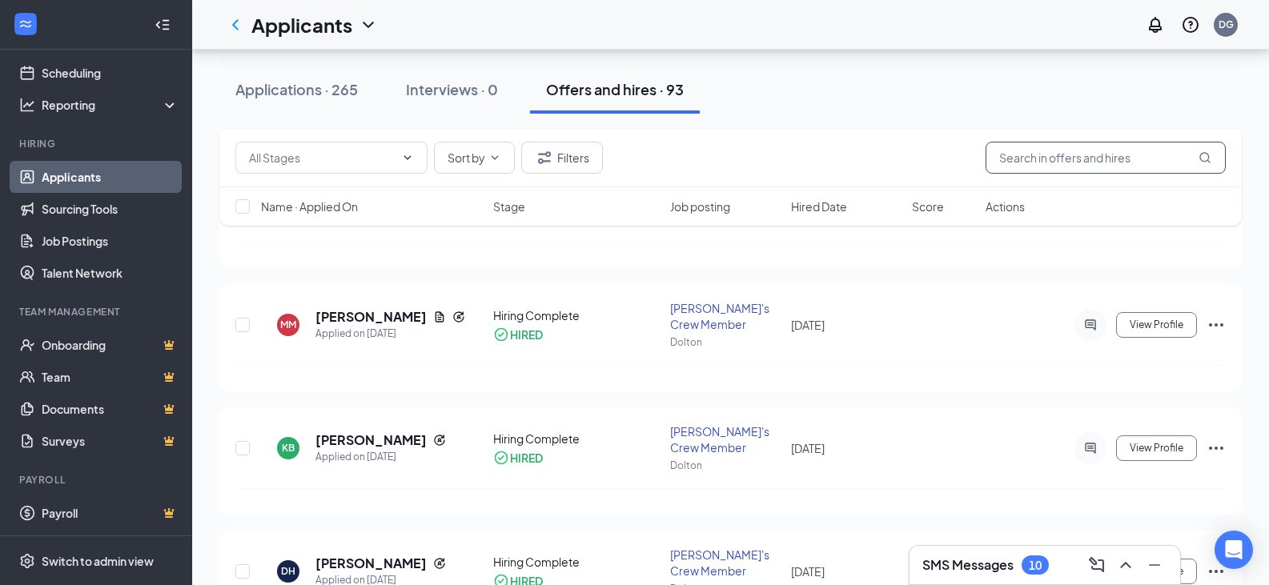
click at [1113, 152] on input "text" at bounding box center [1106, 158] width 240 height 32
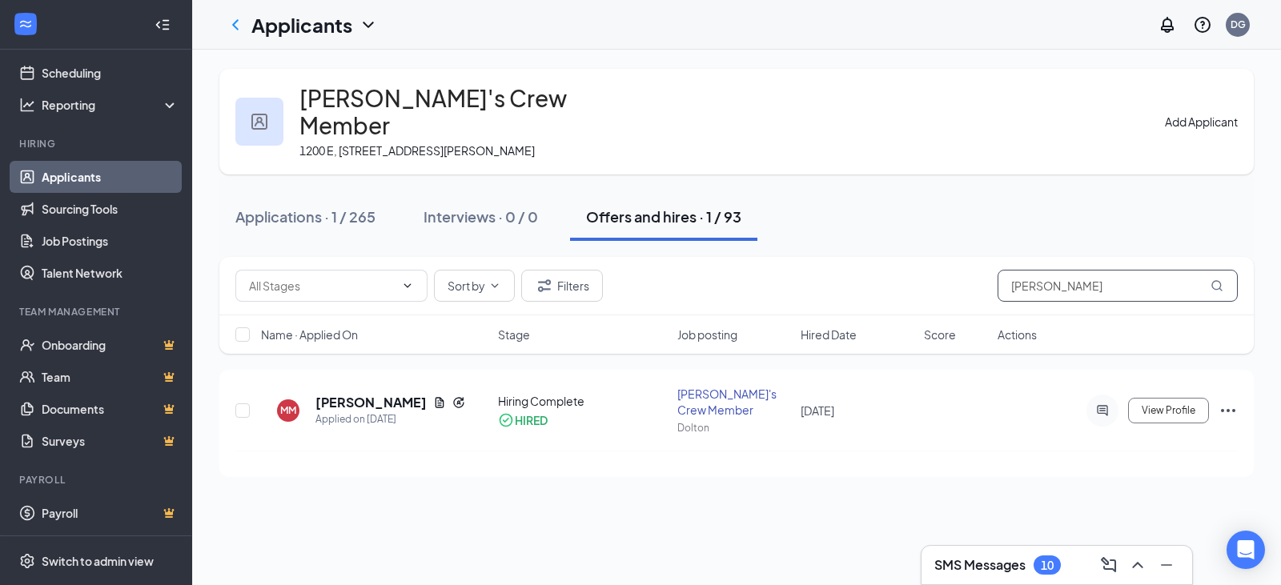
click at [1108, 270] on input "manuel" at bounding box center [1118, 286] width 240 height 32
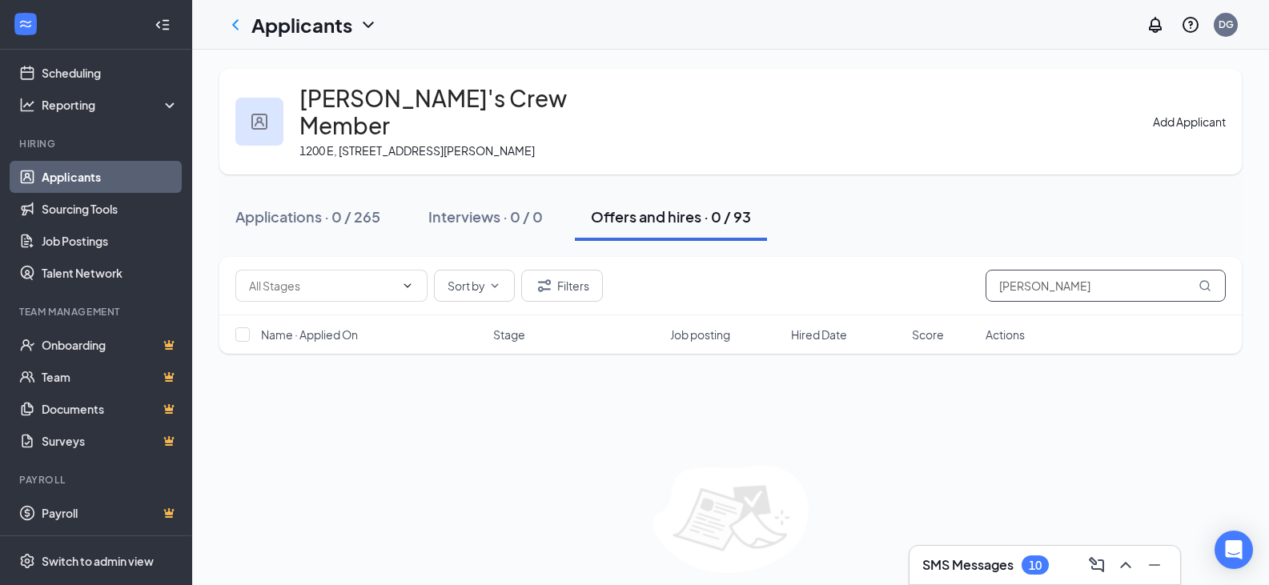
drag, startPoint x: 1131, startPoint y: 255, endPoint x: 713, endPoint y: 249, distance: 417.2
click at [713, 270] on div "Sort by Filters christopher esquivel" at bounding box center [730, 286] width 991 height 32
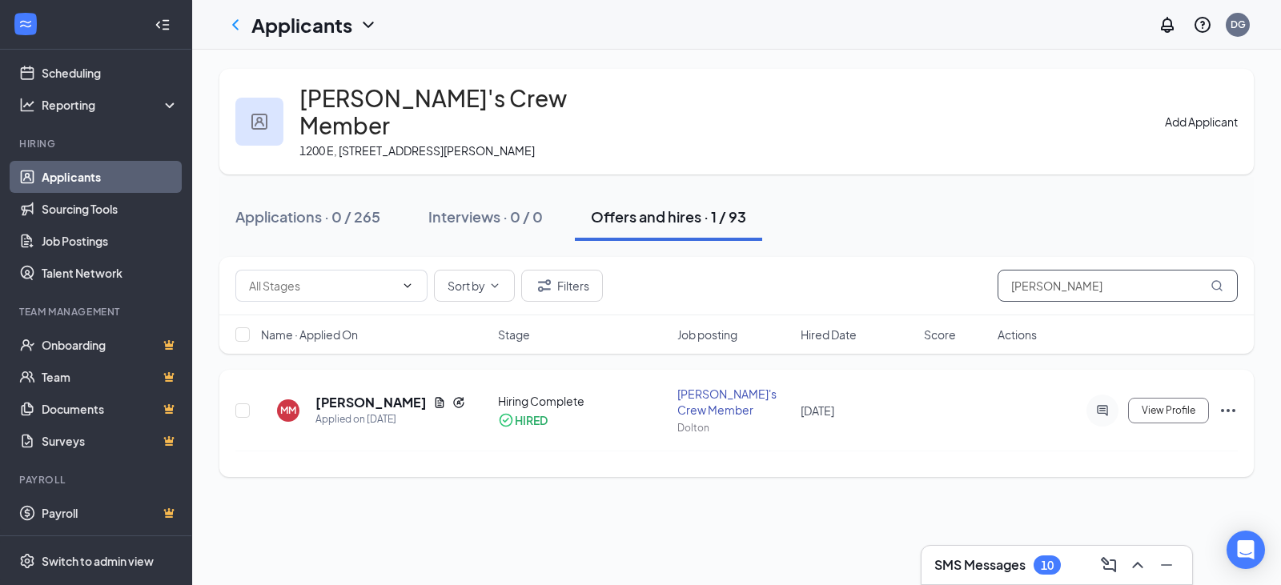
type input "manuel marin"
click at [553, 412] on div "HIRED" at bounding box center [583, 420] width 171 height 16
click at [898, 395] on div "MM Manuel Marin Applied on Aug 31, 2024 Hiring Complete HIRED Wendy's Crew Memb…" at bounding box center [736, 418] width 1003 height 65
click at [336, 412] on div "Applied on Aug 31, 2024" at bounding box center [390, 420] width 150 height 16
click at [1226, 401] on icon "Ellipses" at bounding box center [1228, 410] width 19 height 19
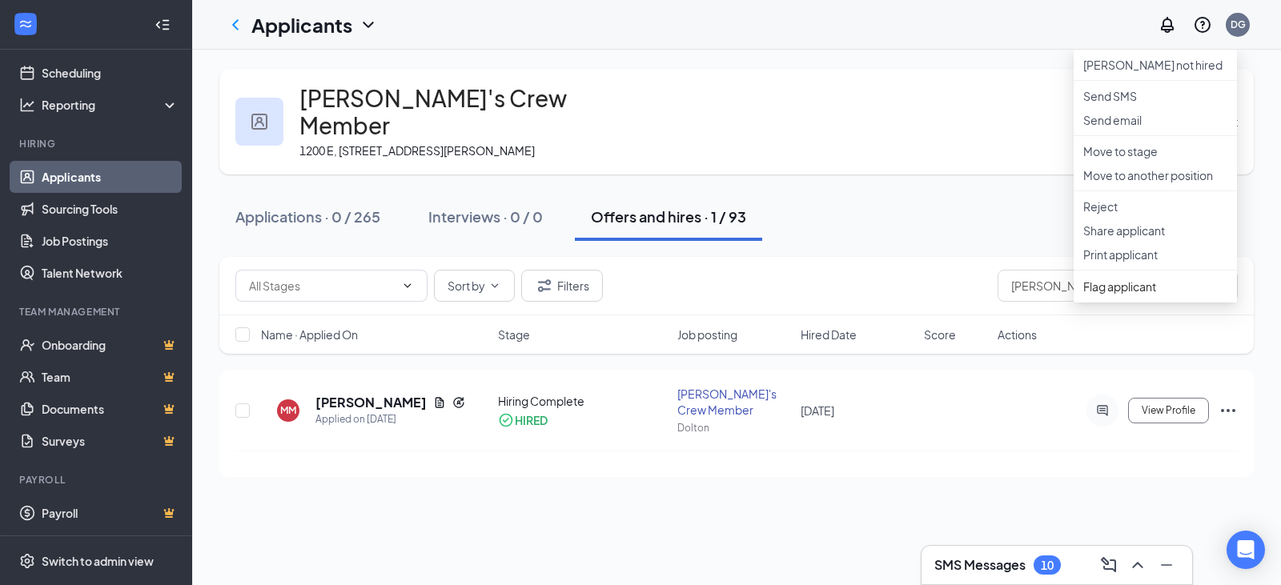
click at [867, 193] on div "Applications · 0 / 265 Interviews · 0 / 0 Offers and hires · 1 / 93" at bounding box center [736, 217] width 1035 height 48
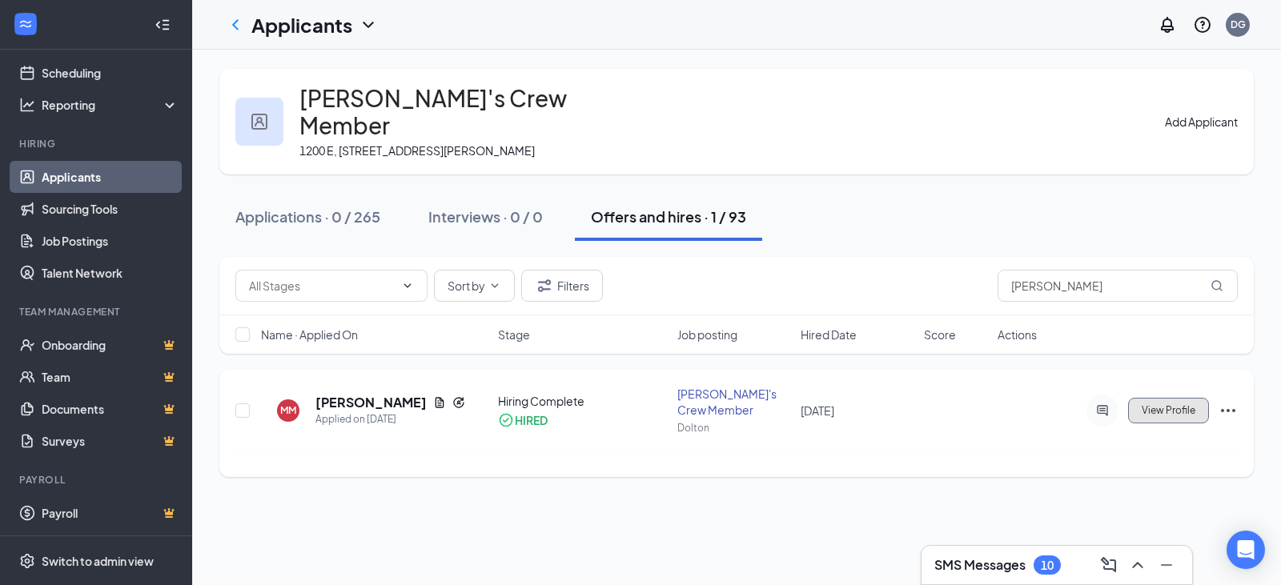
click at [1175, 405] on span "View Profile" at bounding box center [1169, 410] width 54 height 11
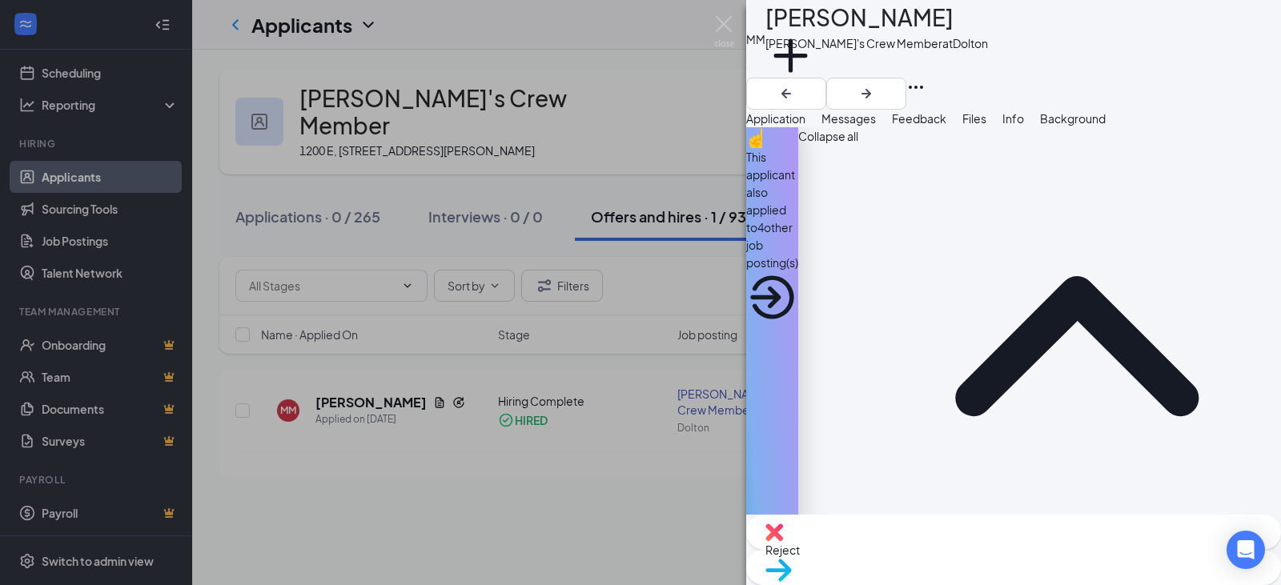
click at [995, 58] on div "MM Manuel Marin Wendy's Crew Member at Dolton Add a tag" at bounding box center [1013, 55] width 535 height 110
click at [626, 484] on div "MM Manuel Marin Wendy's Crew Member at Dolton Add a tag Application Messages Fe…" at bounding box center [640, 292] width 1281 height 585
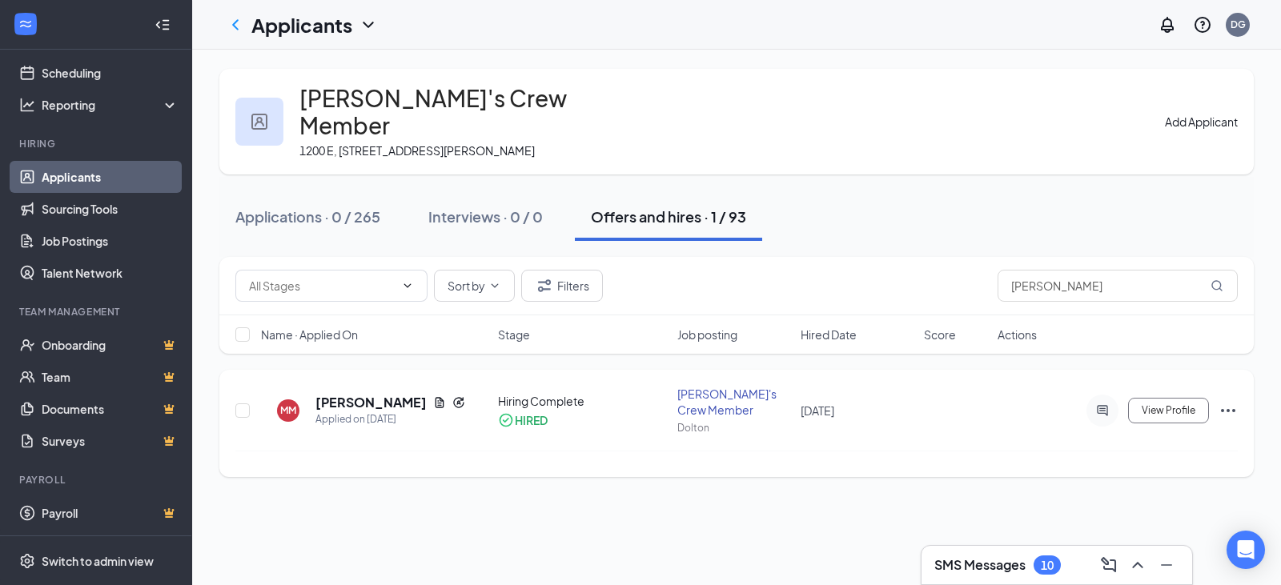
click at [991, 404] on div "MM Manuel Marin Applied on Aug 31, 2024 Hiring Complete HIRED Wendy's Crew Memb…" at bounding box center [736, 418] width 1003 height 65
click at [1167, 405] on span "View Profile" at bounding box center [1169, 410] width 54 height 11
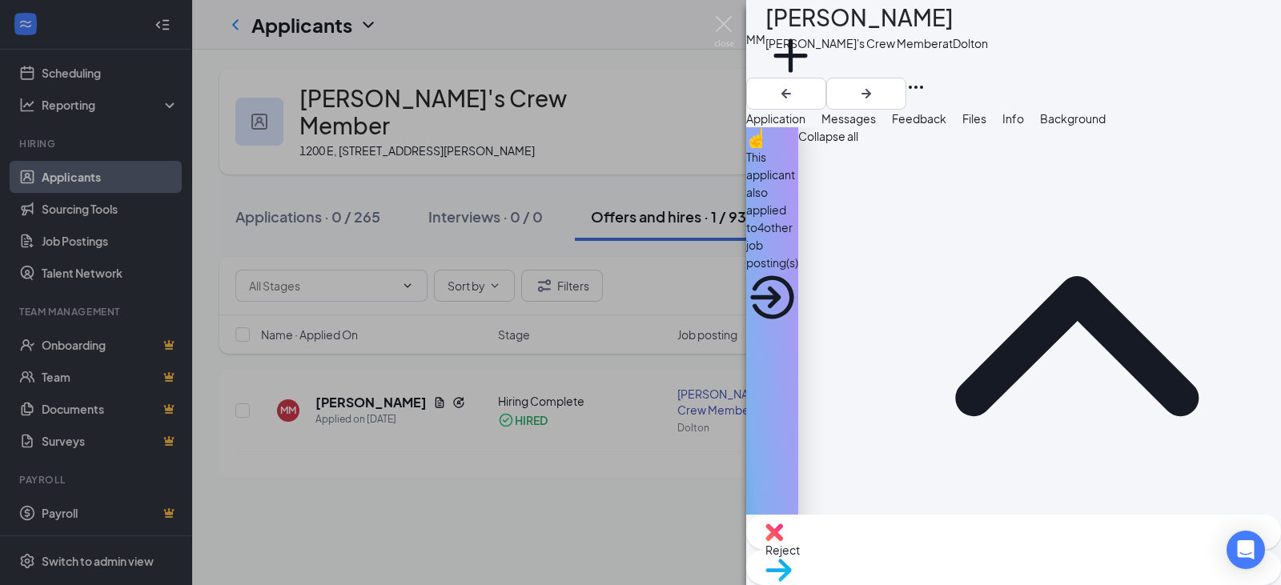
click at [570, 92] on div "MM Manuel Marin Wendy's Crew Member at Dolton Add a tag Application Messages Fe…" at bounding box center [640, 292] width 1281 height 585
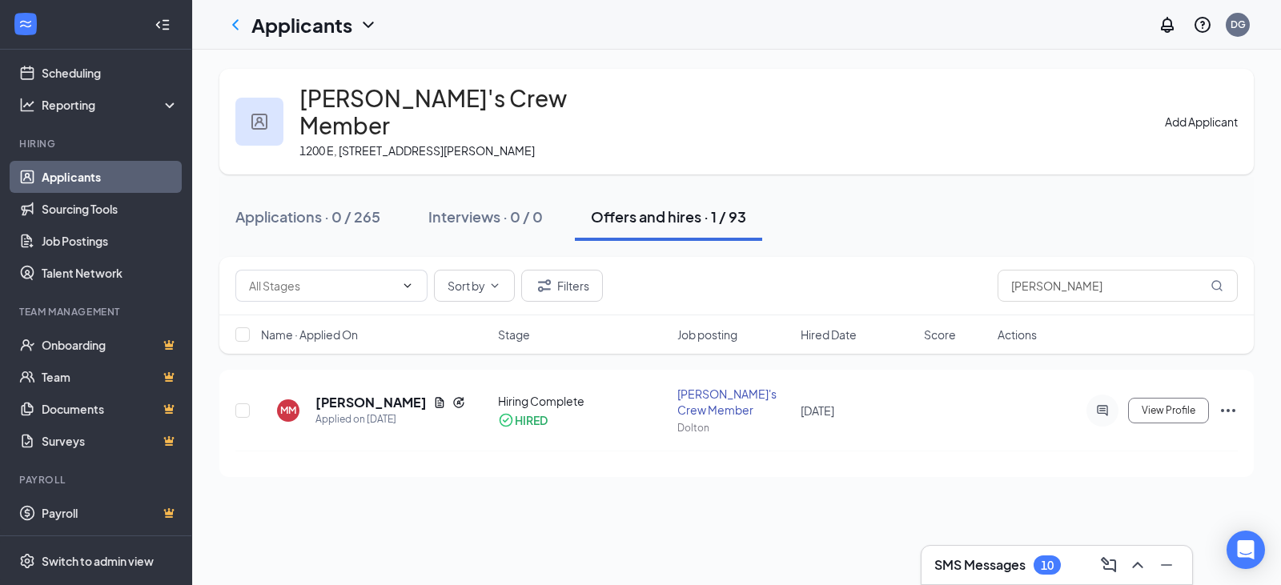
click at [897, 199] on div "Applications · 0 / 265 Interviews · 0 / 0 Offers and hires · 1 / 93" at bounding box center [736, 217] width 1035 height 48
click at [654, 207] on div "Offers and hires · 1 / 93" at bounding box center [668, 217] width 155 height 20
drag, startPoint x: 770, startPoint y: 492, endPoint x: 831, endPoint y: 492, distance: 60.9
click at [780, 492] on div "Wendy's Crew Member 1200 E, 1200 Sibley Blvd, Dolton, IL 60419, USA Add Applica…" at bounding box center [736, 318] width 1089 height 536
drag, startPoint x: 1155, startPoint y: 258, endPoint x: 684, endPoint y: 218, distance: 473.3
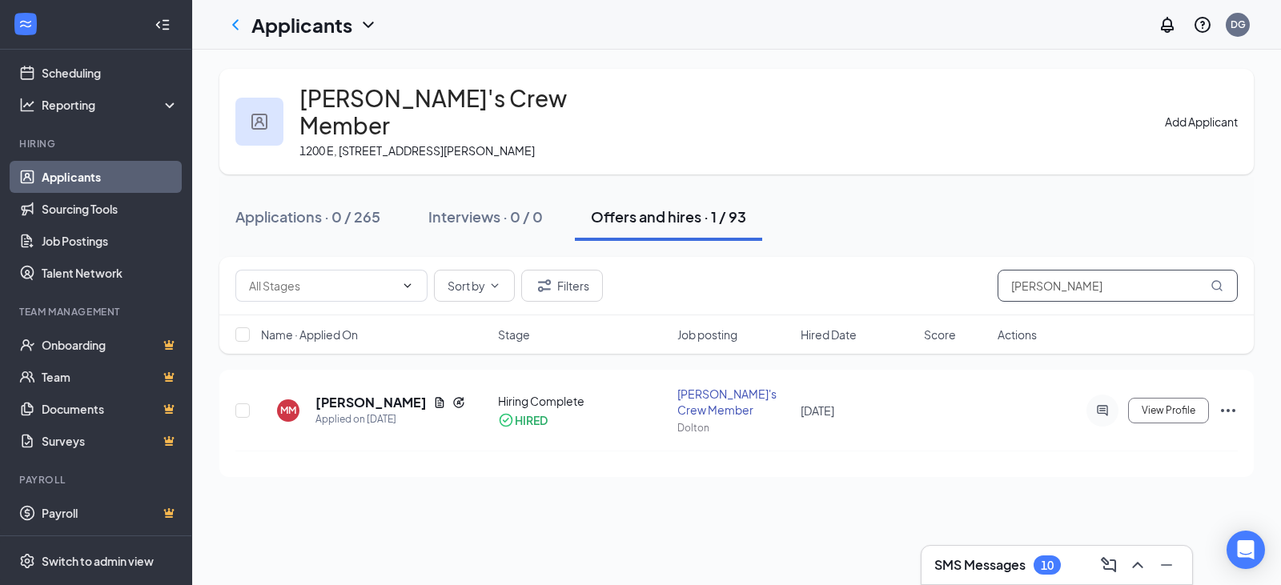
click at [684, 218] on div "Wendy's Crew Member 1200 E, 1200 Sibley Blvd, Dolton, IL 60419, USA Add Applica…" at bounding box center [736, 273] width 1035 height 408
click at [900, 193] on div "Applications · 0 / 265 Interviews · 0 / 0 Offers and hires · 1 / 93" at bounding box center [736, 217] width 1035 height 48
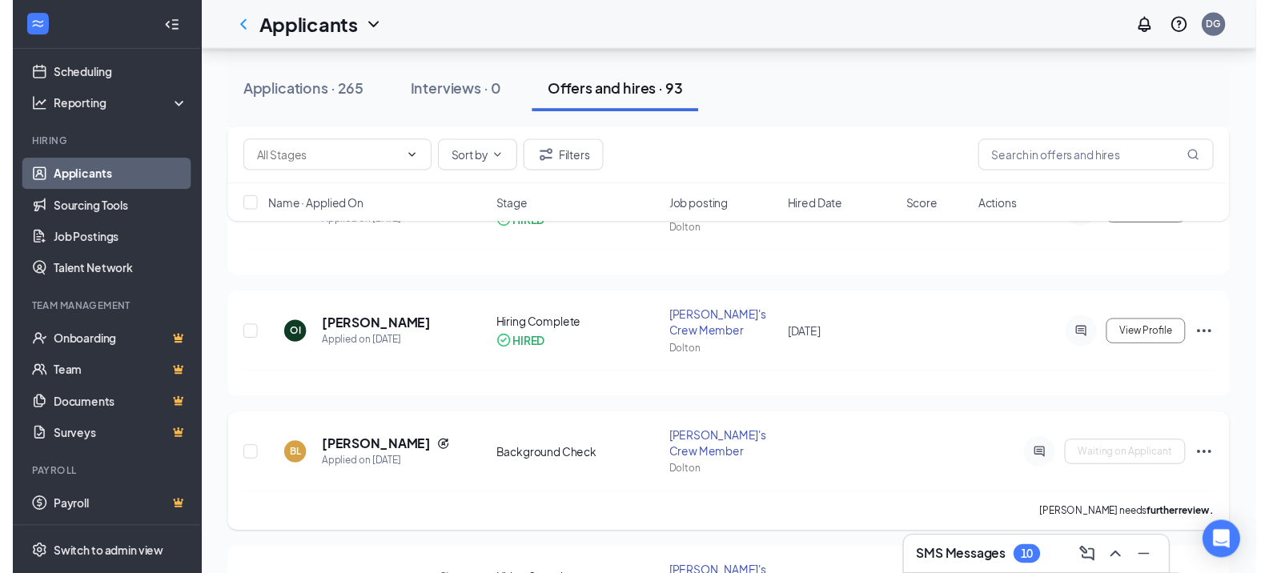
scroll to position [320, 0]
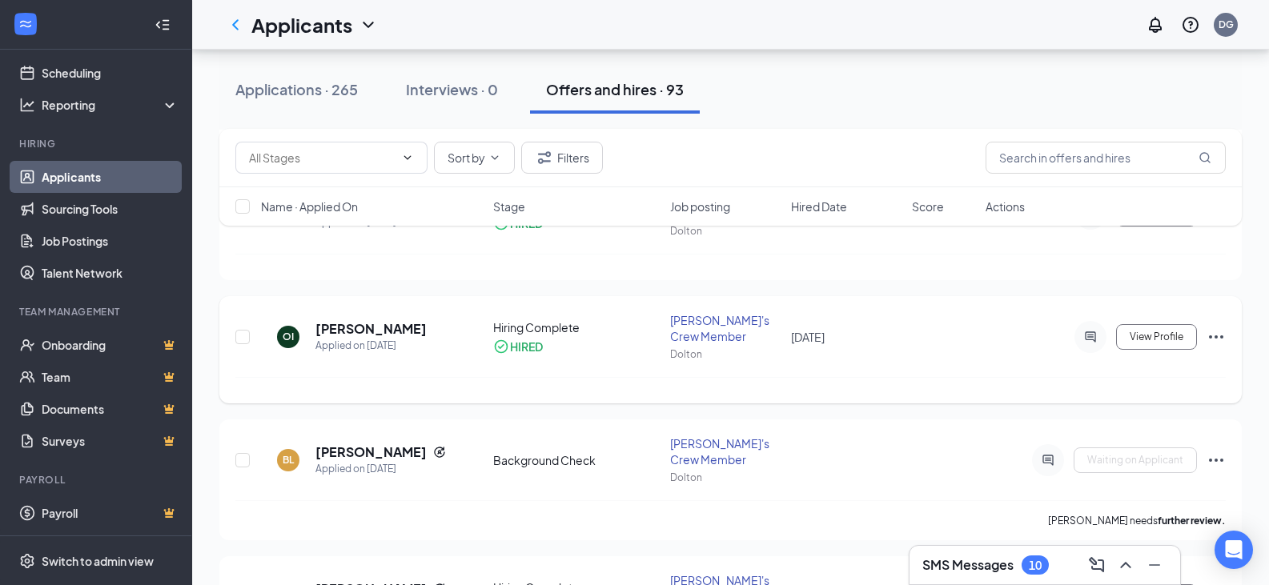
click at [628, 338] on div "OI Odera Ibeabuchi Applied on Sep 4 Hiring Complete HIRED Wendy's Crew Member D…" at bounding box center [730, 344] width 991 height 65
click at [589, 339] on div "HIRED" at bounding box center [576, 347] width 167 height 16
click at [1150, 324] on button "View Profile" at bounding box center [1156, 337] width 81 height 26
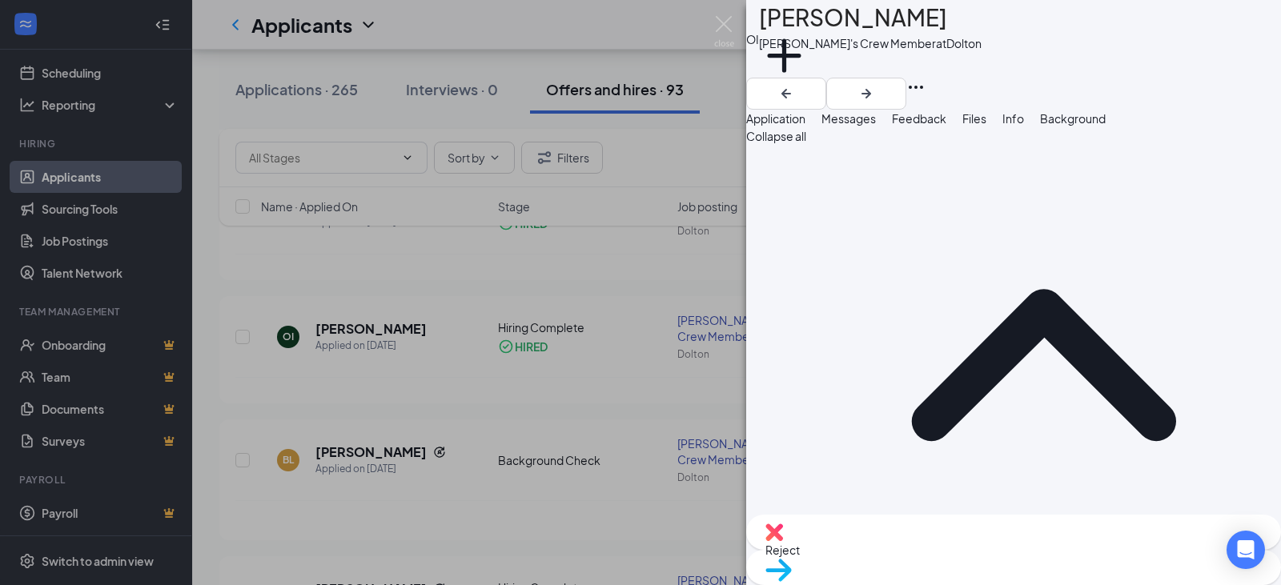
click at [703, 171] on div "OI Odera Ibeabuchi Wendy's Crew Member at Dolton Add a tag Application Messages…" at bounding box center [640, 292] width 1281 height 585
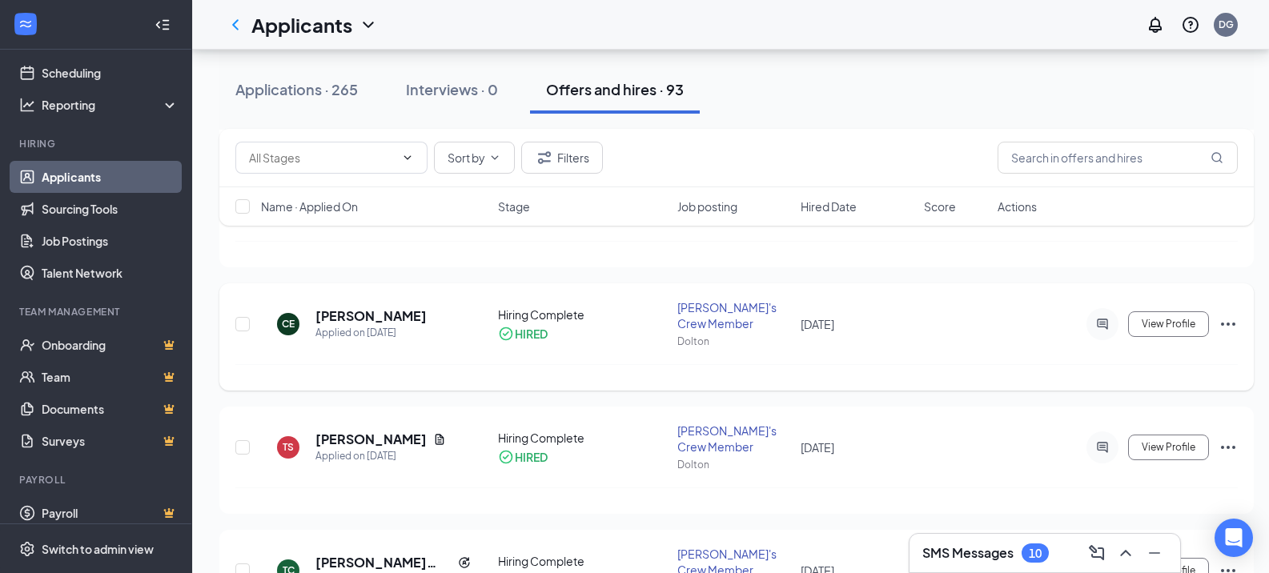
scroll to position [1361, 0]
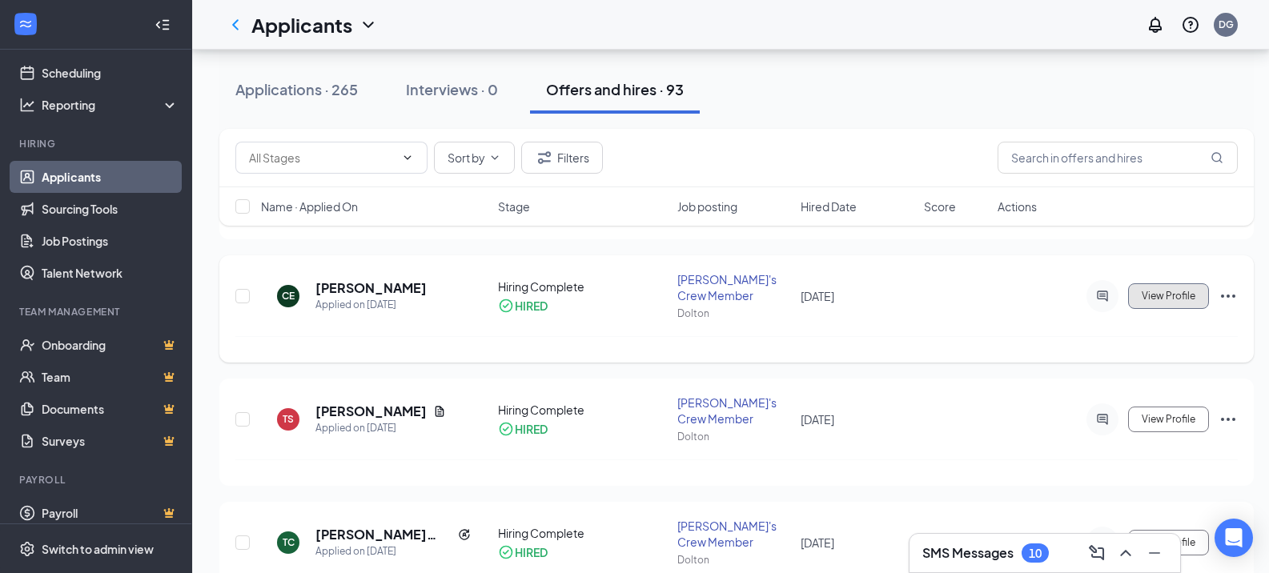
click at [1162, 291] on span "View Profile" at bounding box center [1169, 296] width 54 height 11
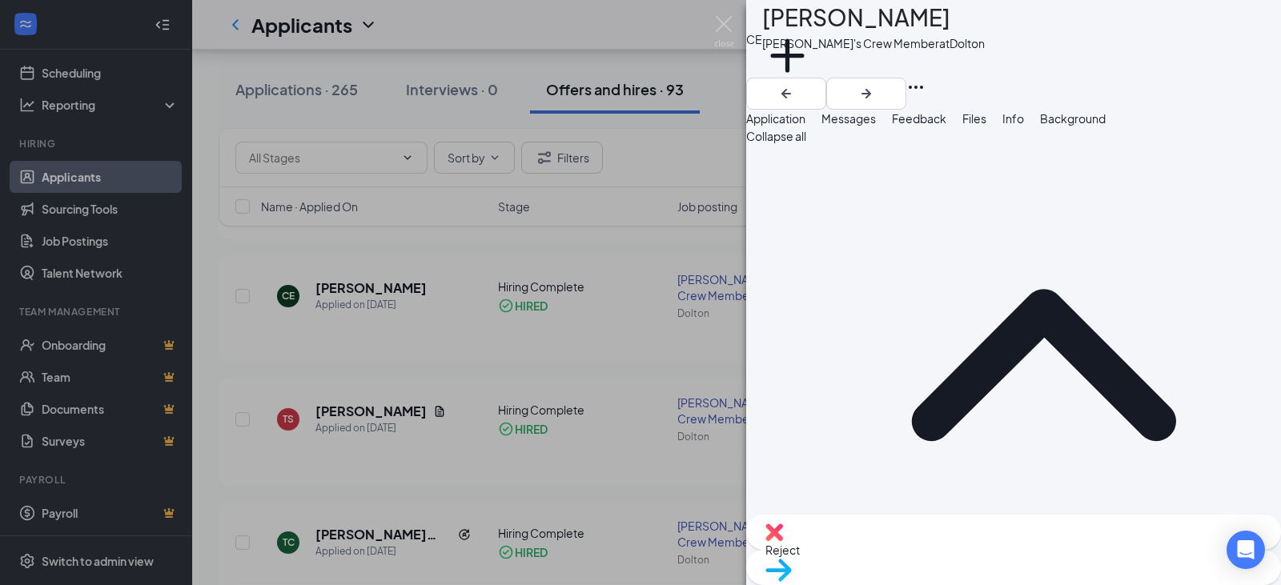
click at [692, 167] on div "CE Carlos Esquivel Wendy's Crew Member at Dolton Add a tag Application Messages…" at bounding box center [640, 292] width 1281 height 585
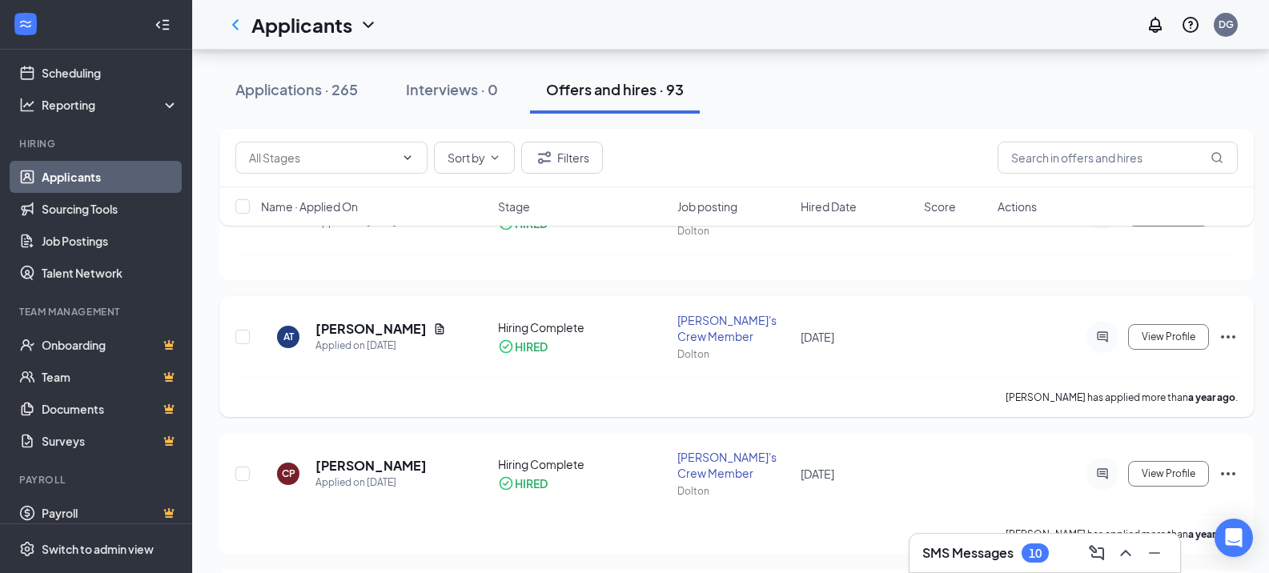
scroll to position [1842, 0]
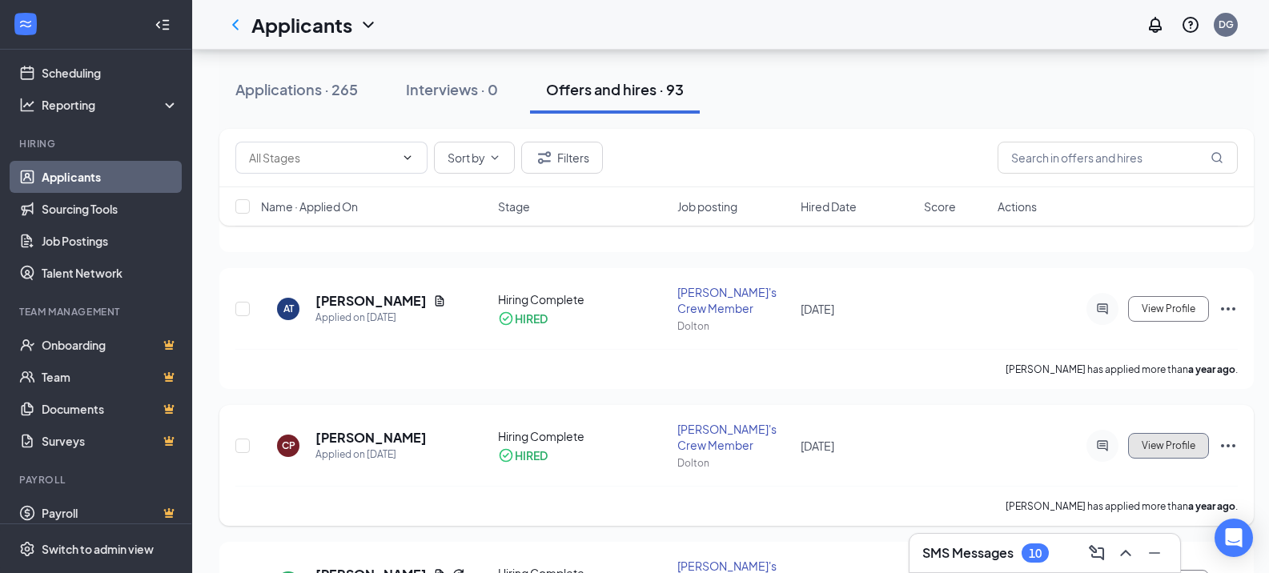
click at [1186, 433] on button "View Profile" at bounding box center [1168, 446] width 81 height 26
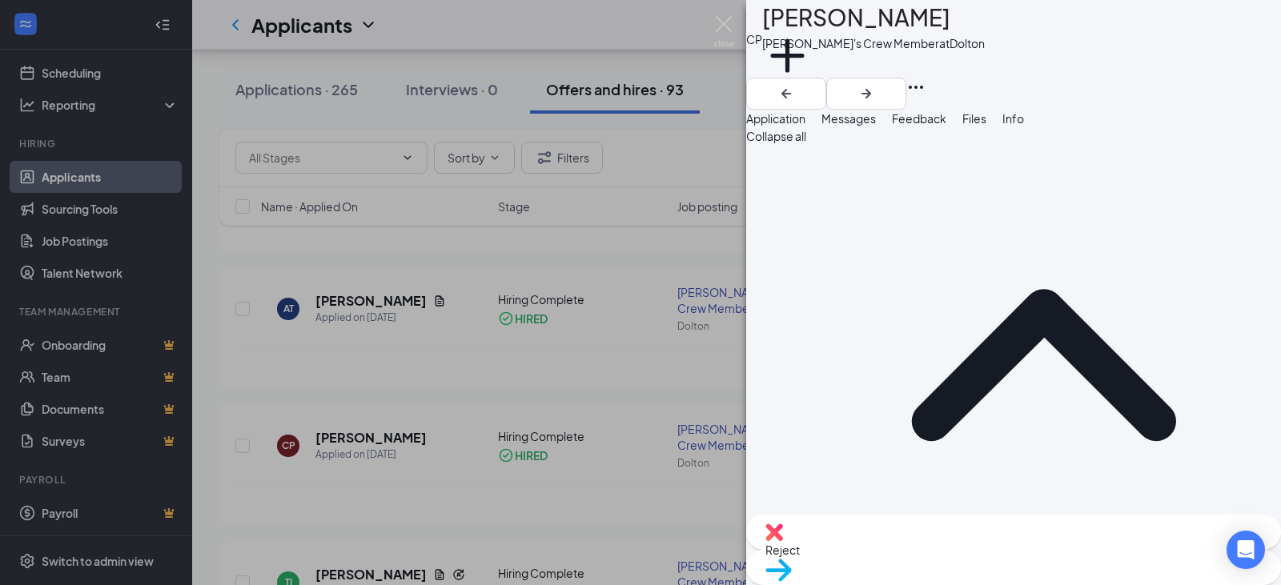
click at [620, 38] on div "CP Chelsie Parker Wendy's Crew Member at Dolton Add a tag Application Messages …" at bounding box center [640, 292] width 1281 height 585
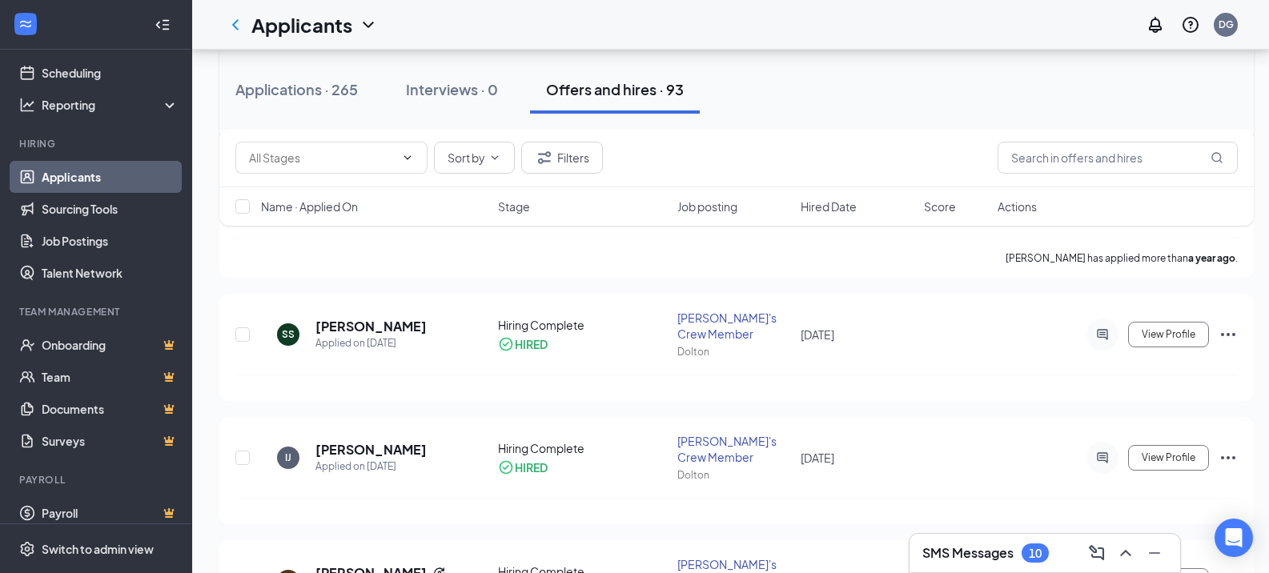
scroll to position [3683, 0]
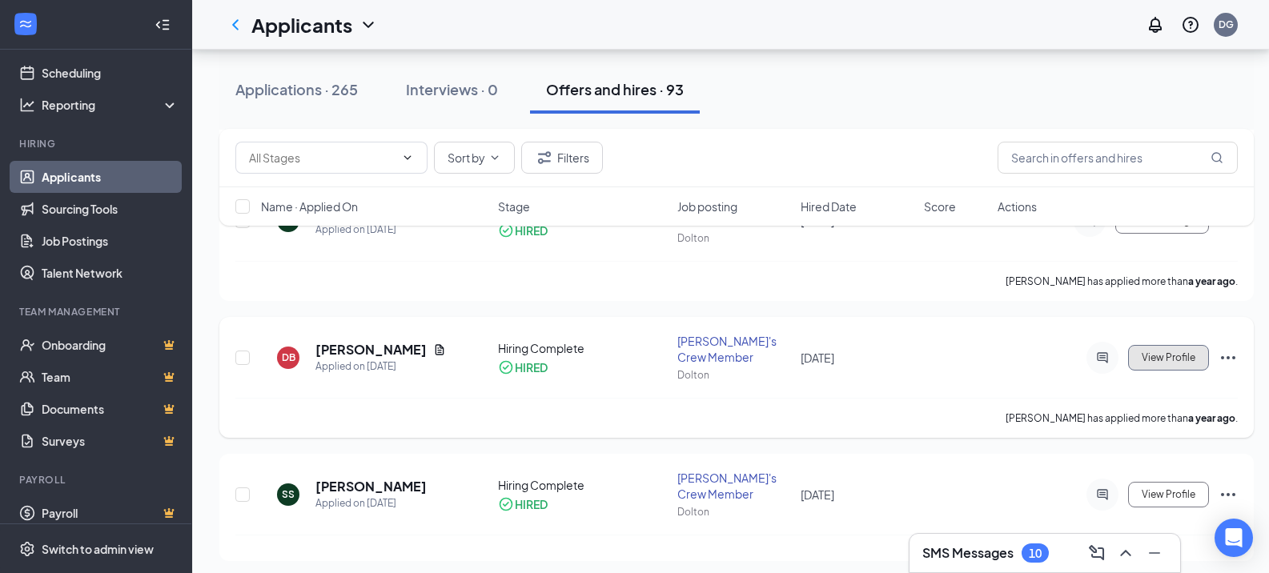
click at [1175, 352] on span "View Profile" at bounding box center [1169, 357] width 54 height 11
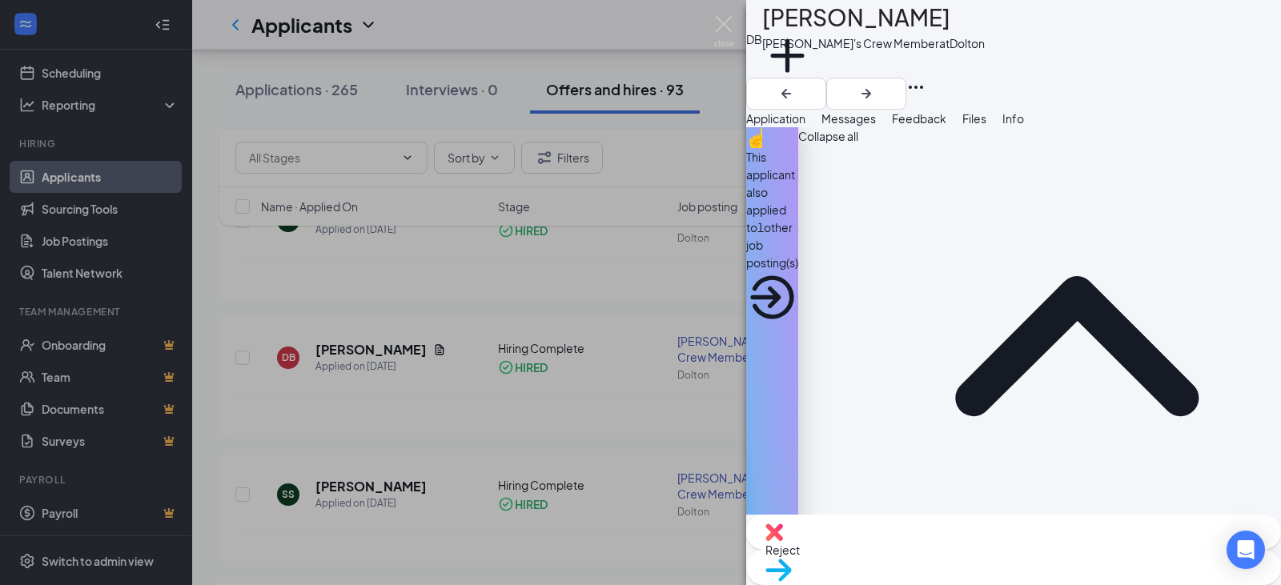
click at [679, 183] on div "DB Deshaun Bussell Wendy's Crew Member at Dolton Add a tag Application Messages…" at bounding box center [640, 292] width 1281 height 585
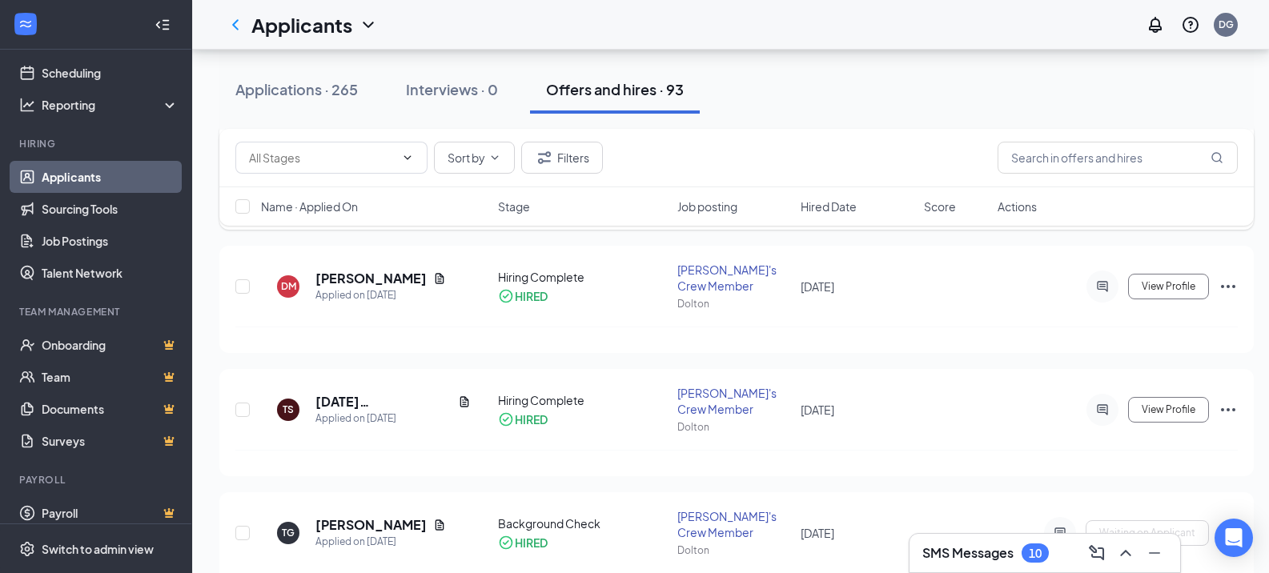
scroll to position [5205, 0]
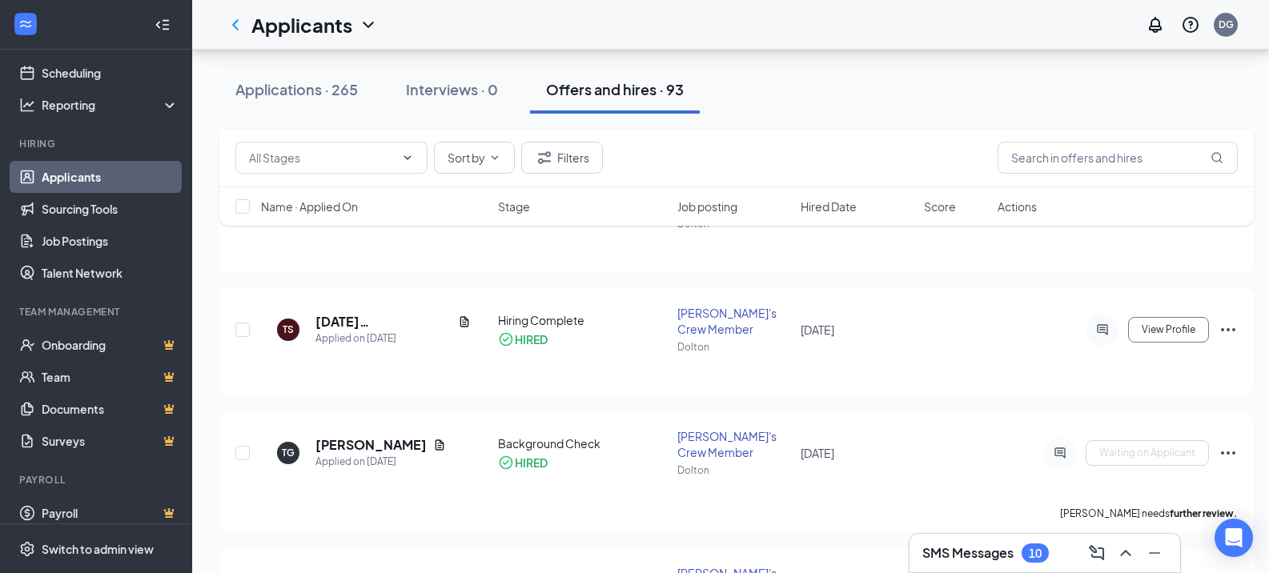
click at [1186, 111] on div "Applications · 265 Interviews · 0 Offers and hires · 93" at bounding box center [736, 90] width 1035 height 48
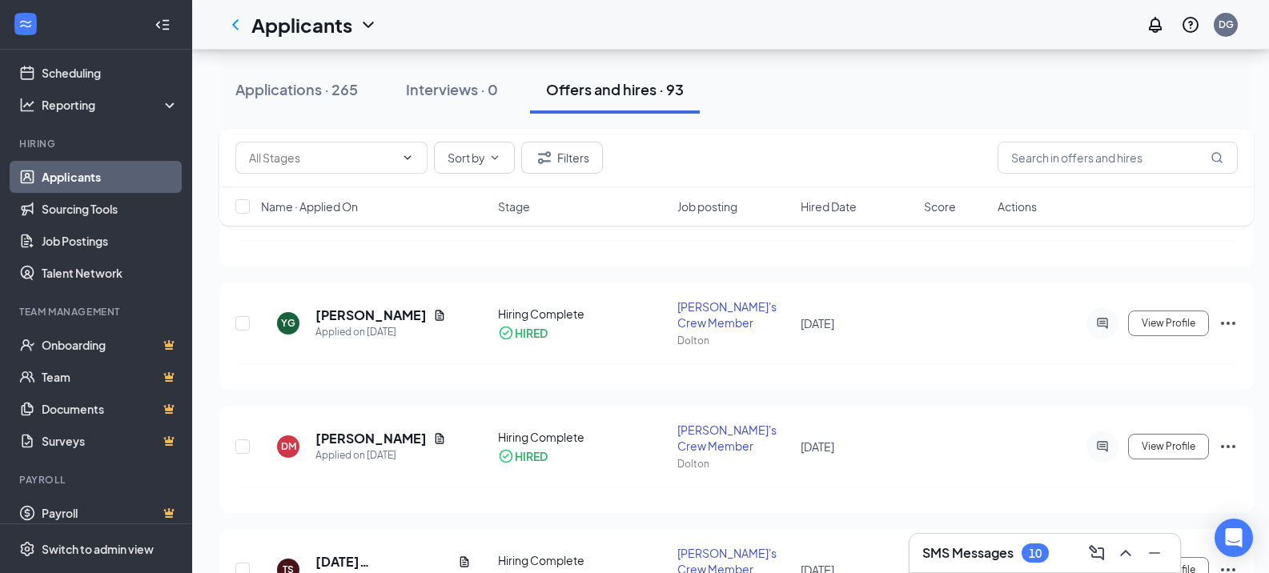
scroll to position [5045, 0]
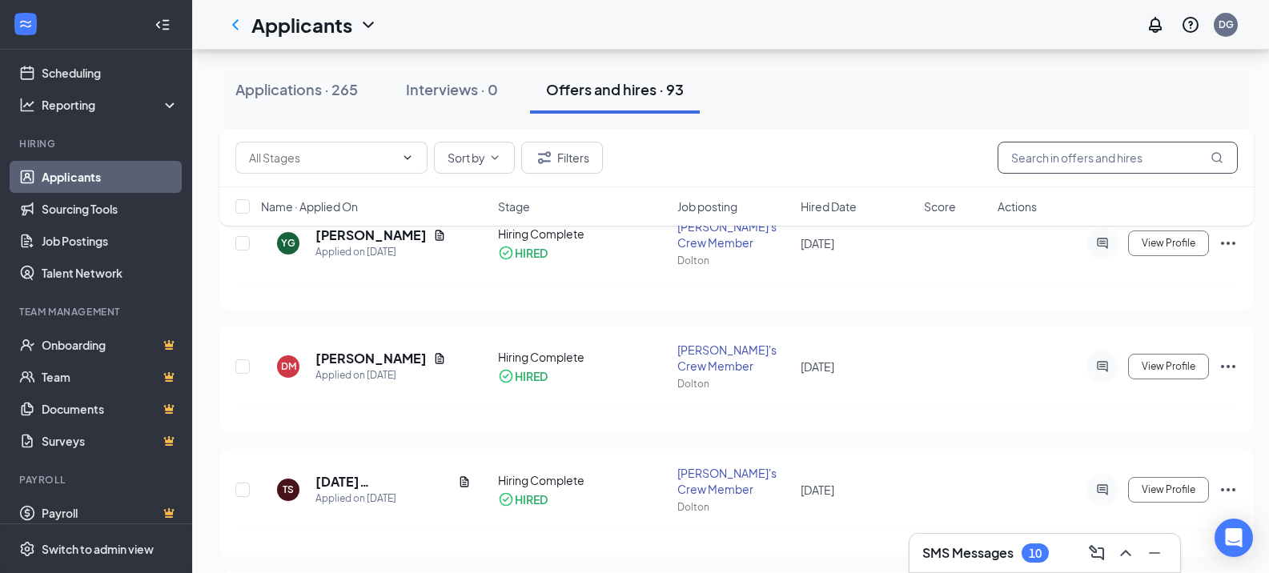
click at [1078, 164] on input "text" at bounding box center [1118, 158] width 240 height 32
click at [1095, 147] on input "text" at bounding box center [1118, 158] width 240 height 32
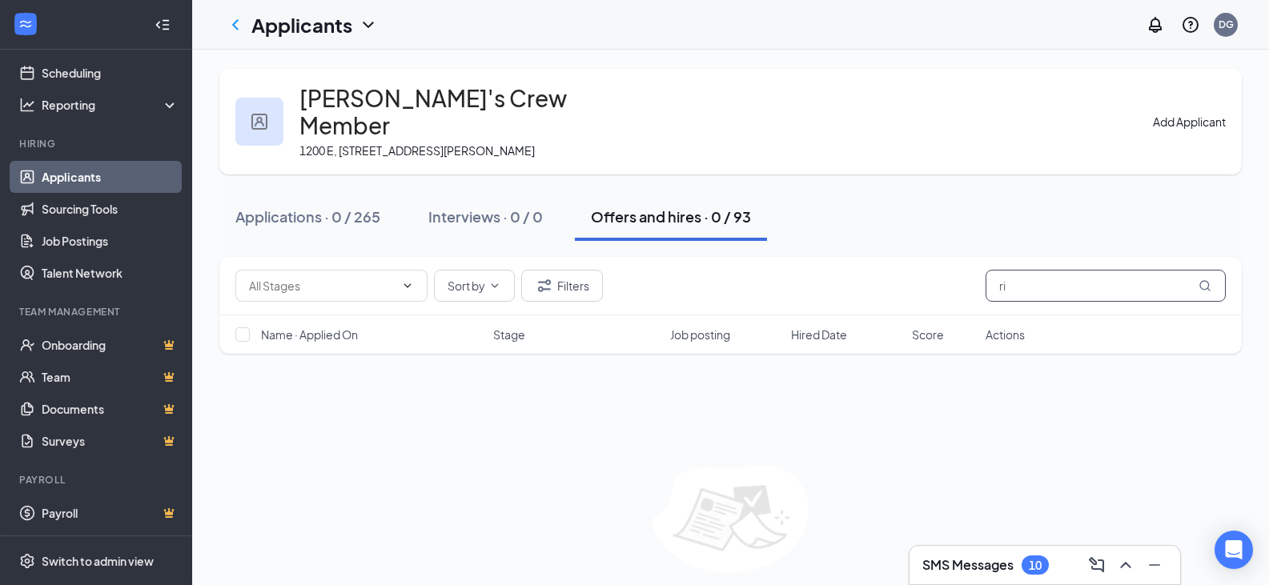
type input "r"
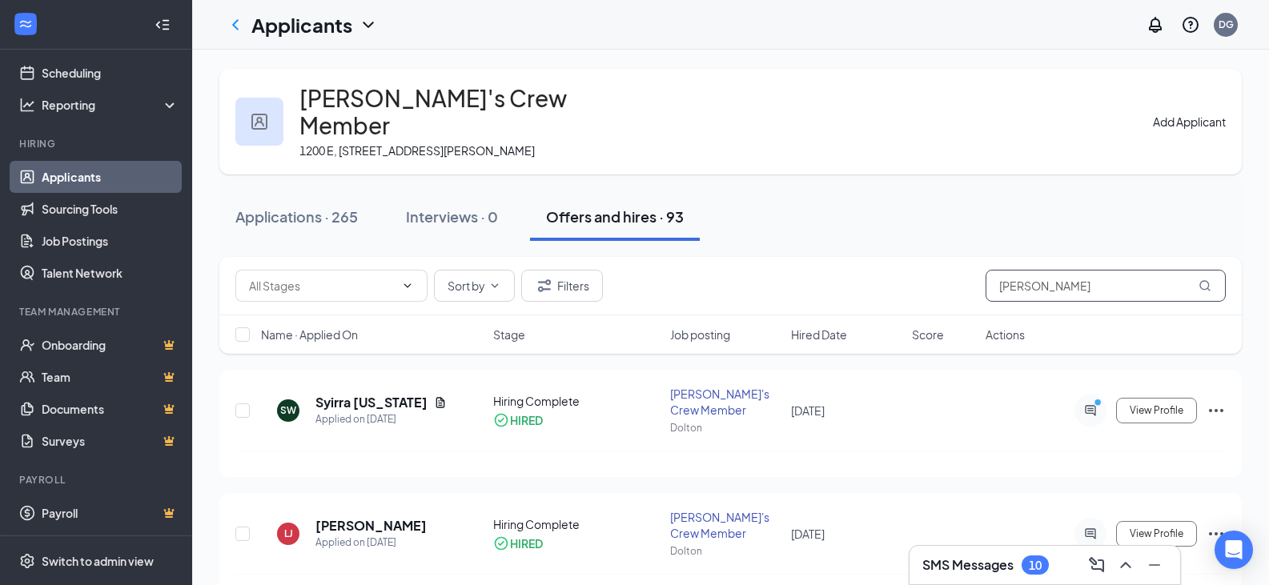
type input "vanessa"
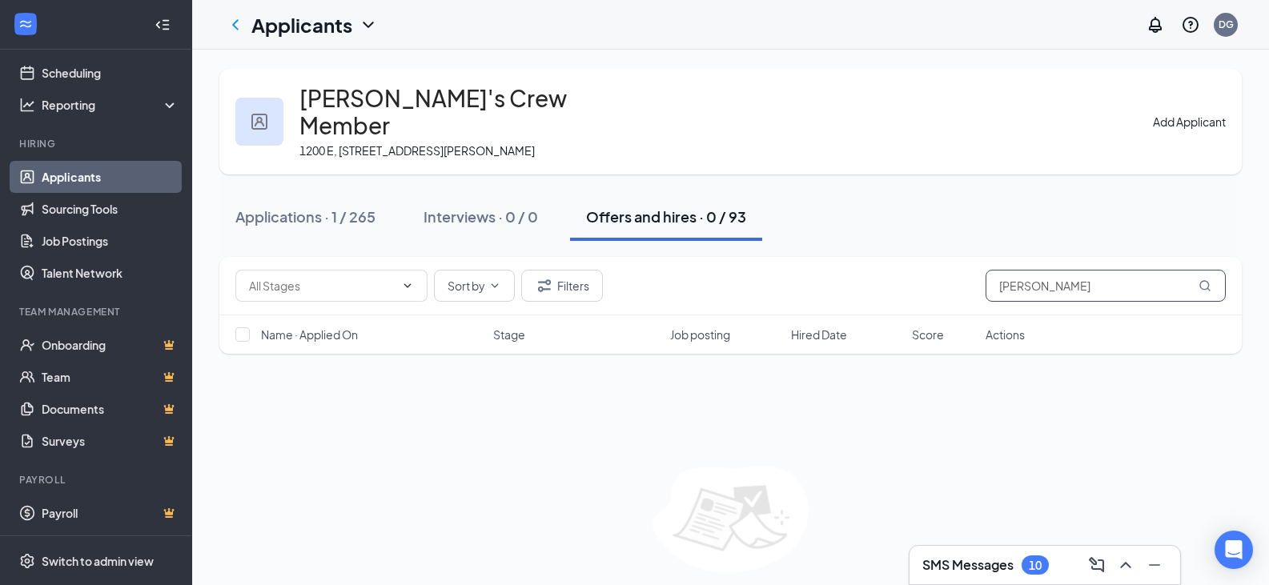
click at [1098, 270] on input "vanessa" at bounding box center [1106, 286] width 240 height 32
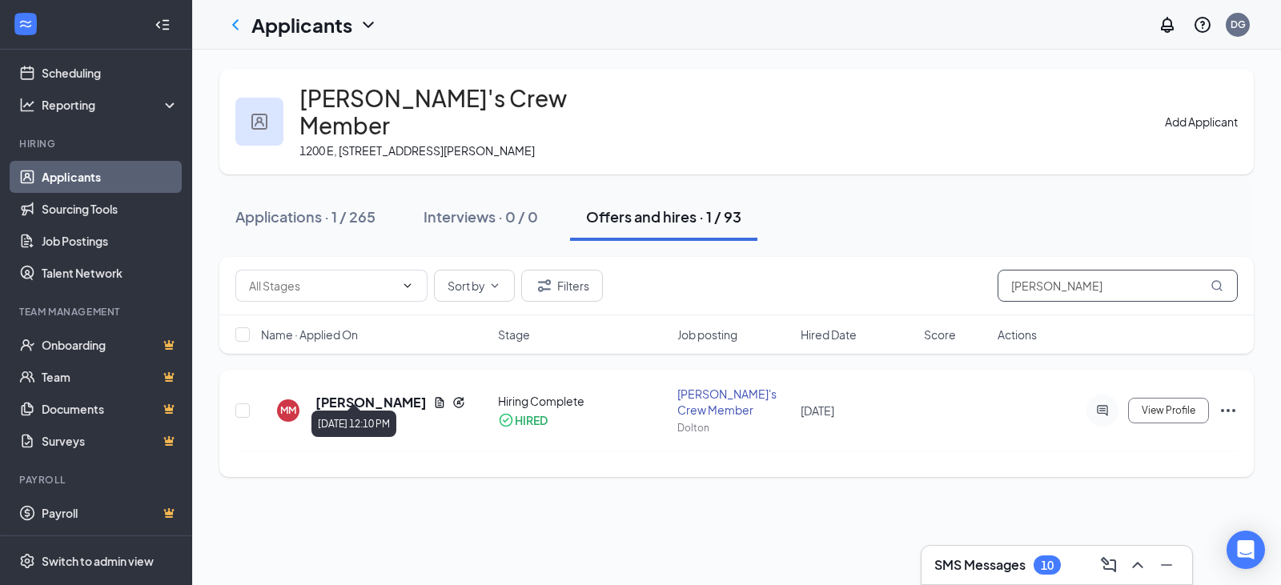
type input "manuel"
click at [401, 412] on div "Applied on Aug 31, 2024" at bounding box center [390, 420] width 150 height 16
click at [1193, 405] on span "View Profile" at bounding box center [1169, 410] width 54 height 11
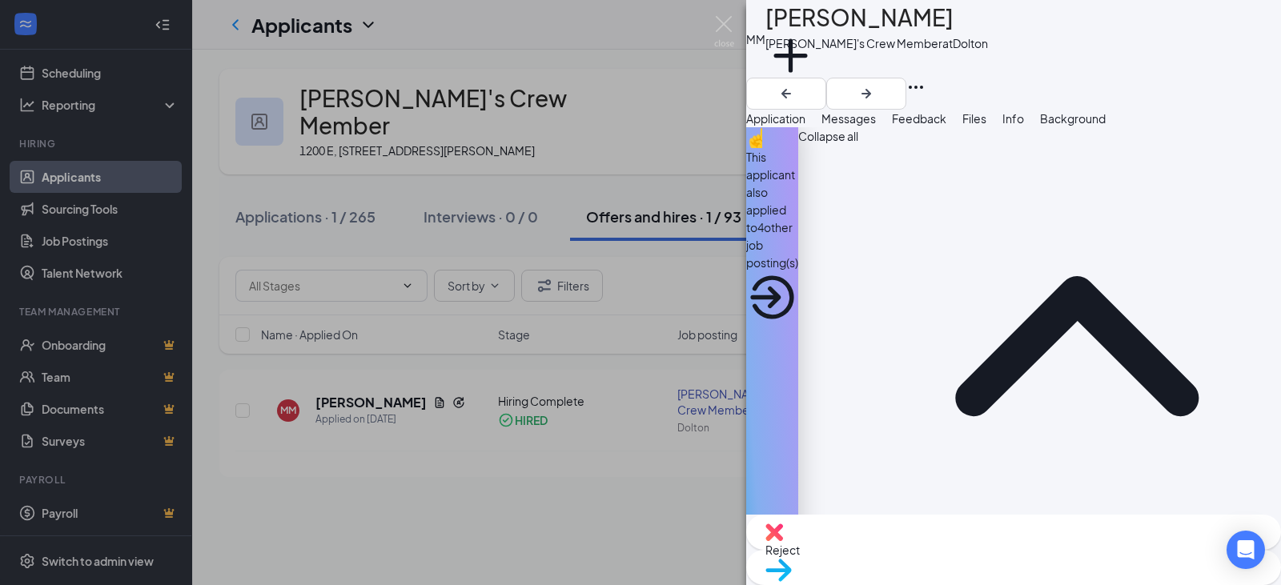
click at [1063, 36] on div "MM Manuel Marin Wendy's Crew Member at Dolton Add a tag" at bounding box center [1013, 55] width 535 height 110
click at [721, 37] on img at bounding box center [724, 31] width 20 height 31
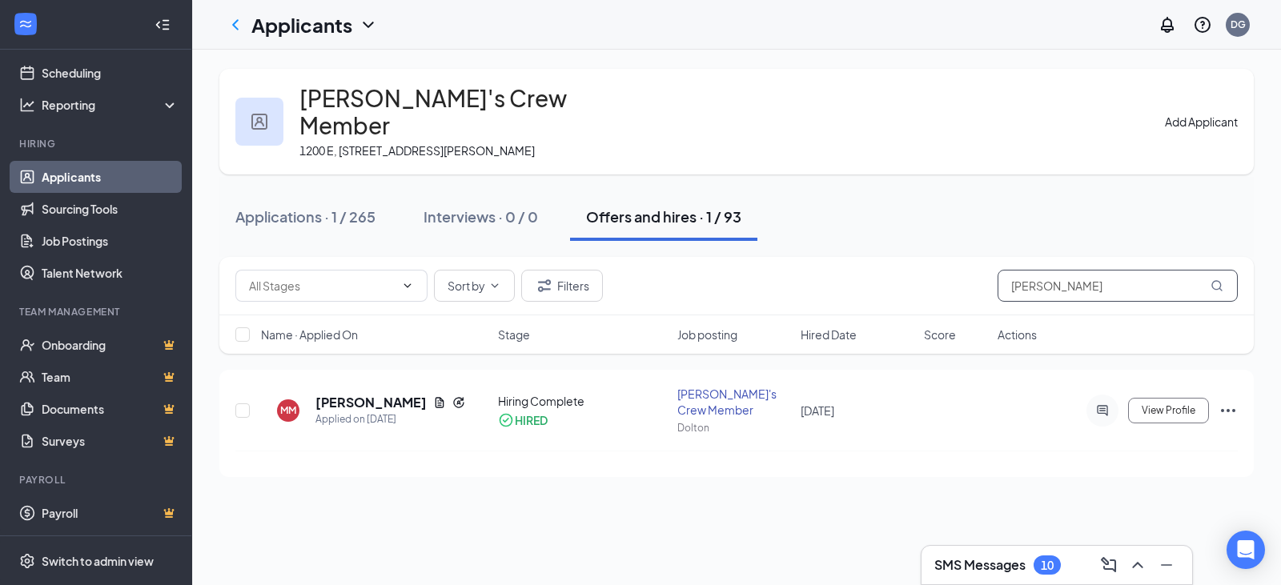
click at [1111, 270] on input "manuel" at bounding box center [1118, 286] width 240 height 32
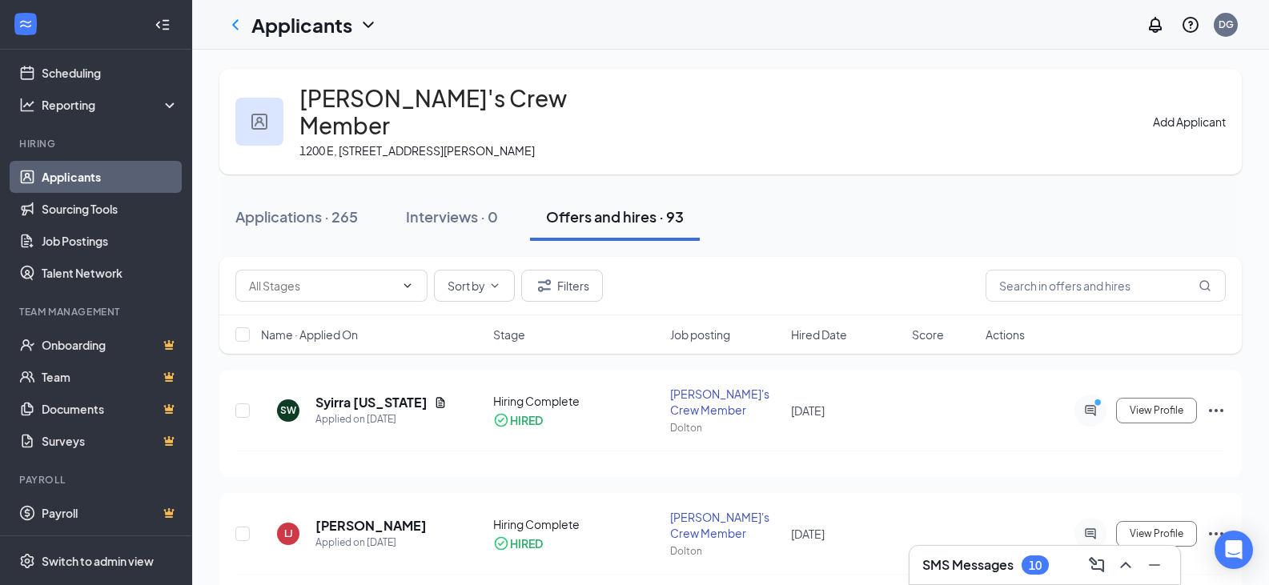
drag, startPoint x: 849, startPoint y: 138, endPoint x: 912, endPoint y: 125, distance: 64.5
click at [860, 138] on div "Wendy's Crew Member 1200 E, 1200 Sibley Blvd, Dolton, IL 60419, USA Add Applica…" at bounding box center [730, 122] width 1023 height 106
click at [1174, 119] on button "Add Applicant" at bounding box center [1189, 122] width 73 height 18
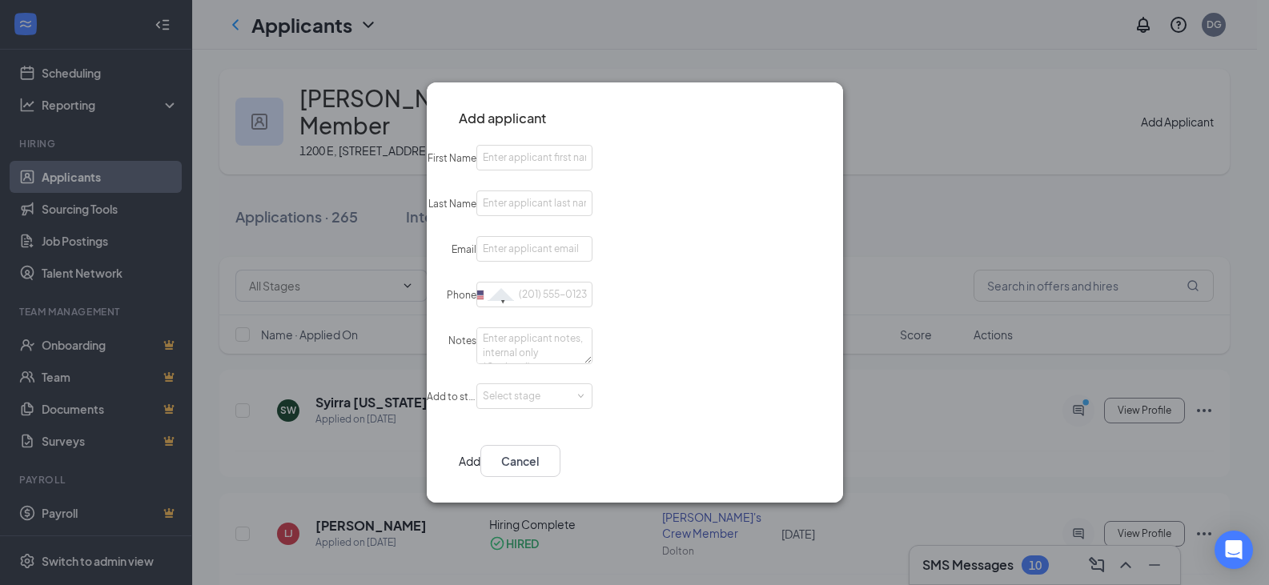
click at [811, 108] on icon "Cross" at bounding box center [811, 108] width 0 height 0
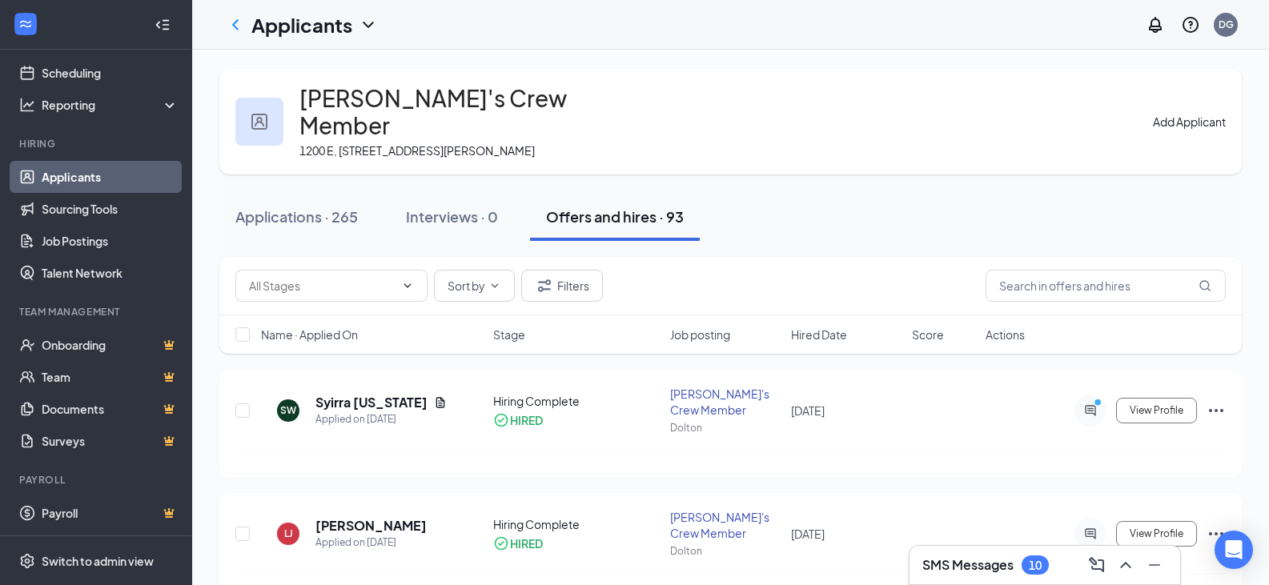
click at [25, 30] on icon "WorkstreamLogo" at bounding box center [26, 24] width 16 height 16
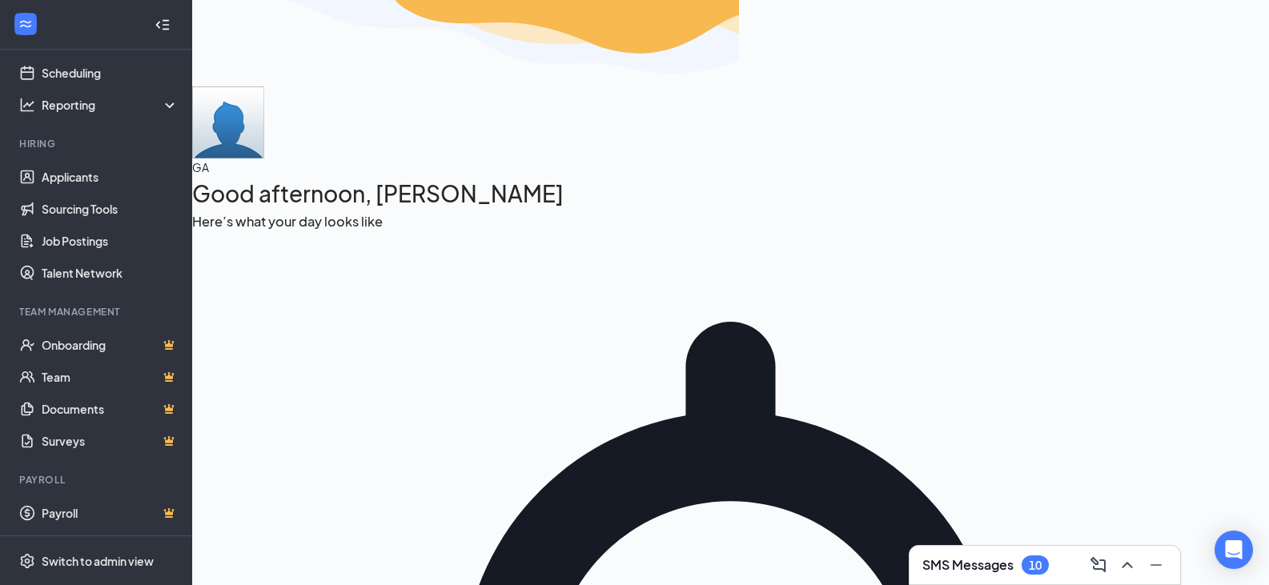
click at [55, 178] on link "Applicants" at bounding box center [110, 177] width 137 height 32
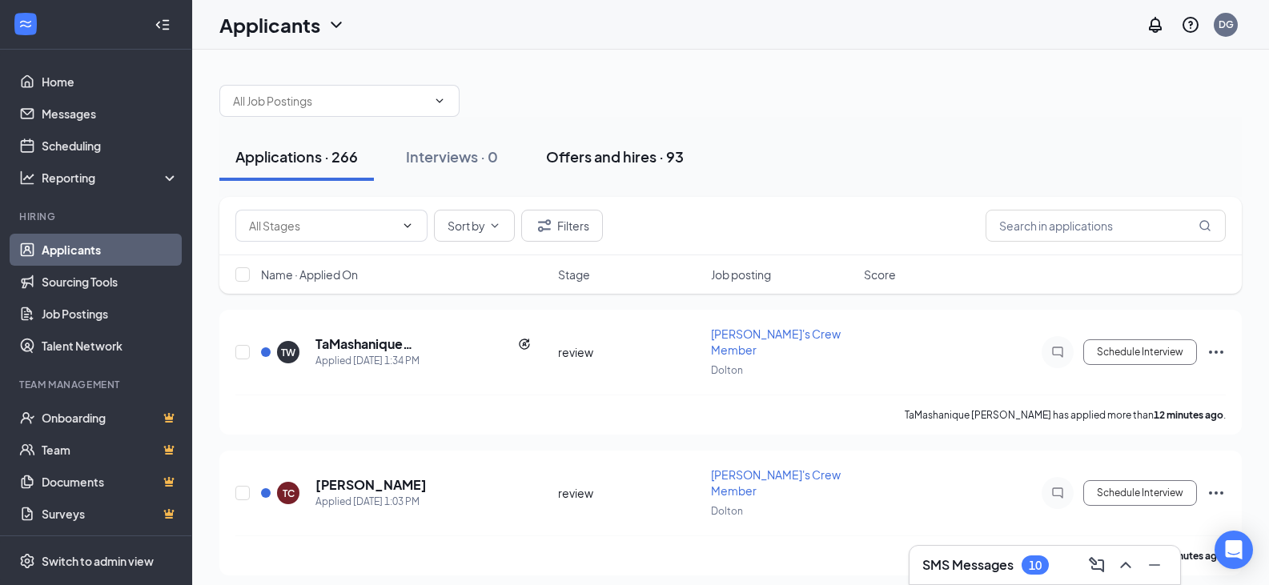
click at [563, 153] on div "Offers and hires · 93" at bounding box center [615, 157] width 138 height 20
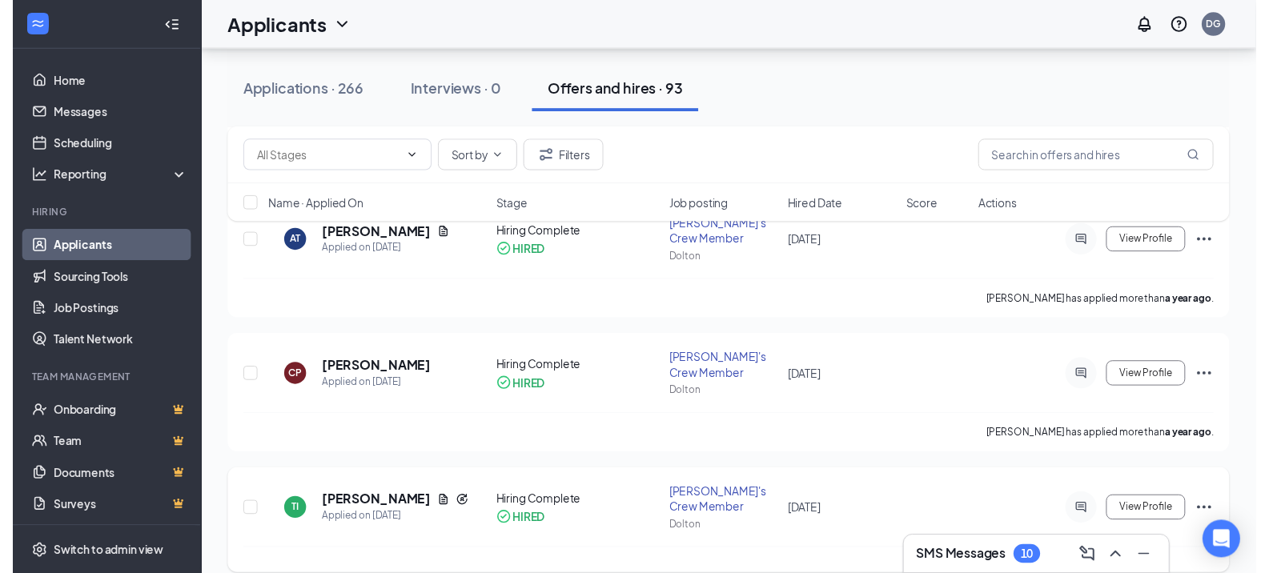
scroll to position [1842, 0]
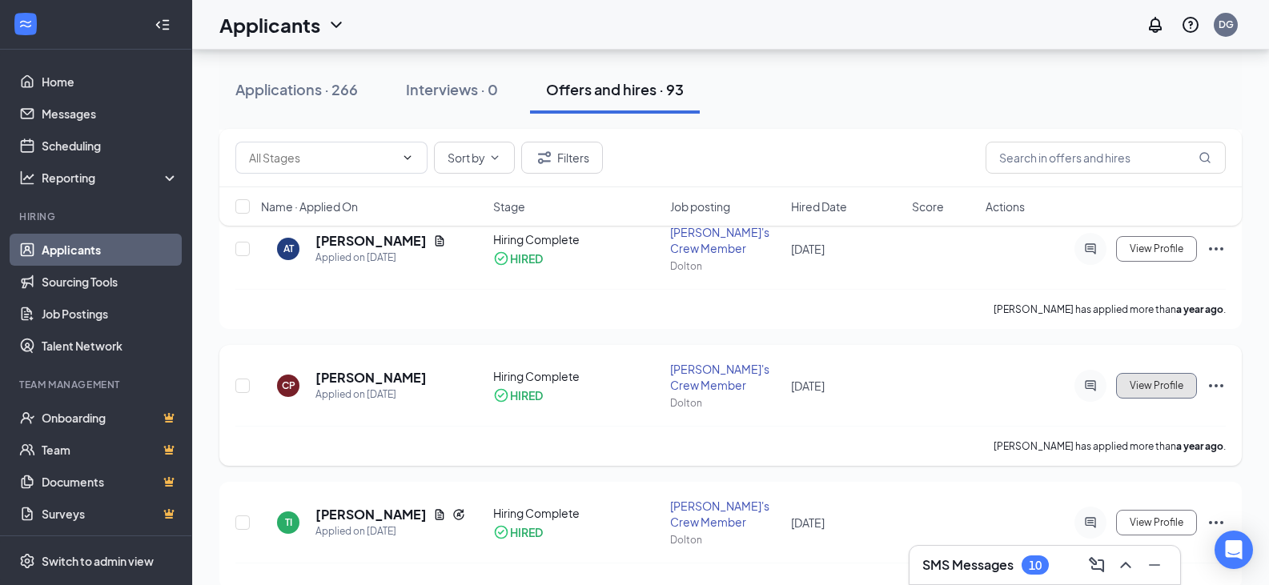
click at [1141, 383] on span "View Profile" at bounding box center [1157, 385] width 54 height 11
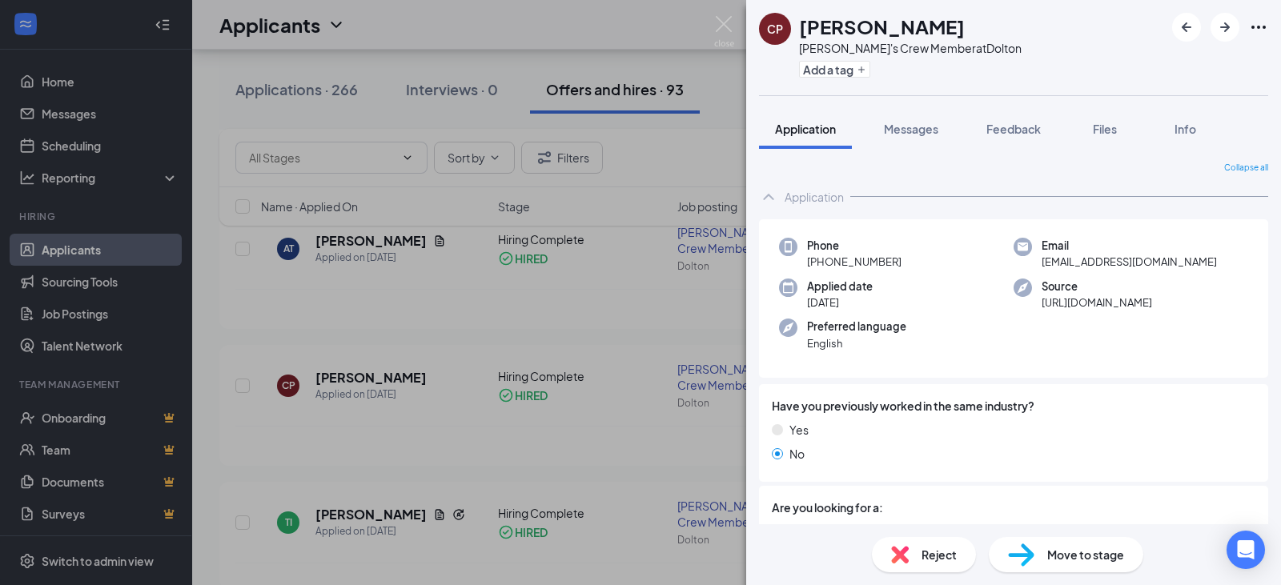
click at [689, 169] on div "CP Chelsie Parker Wendy's Crew Member at Dolton Add a tag Application Messages …" at bounding box center [640, 292] width 1281 height 585
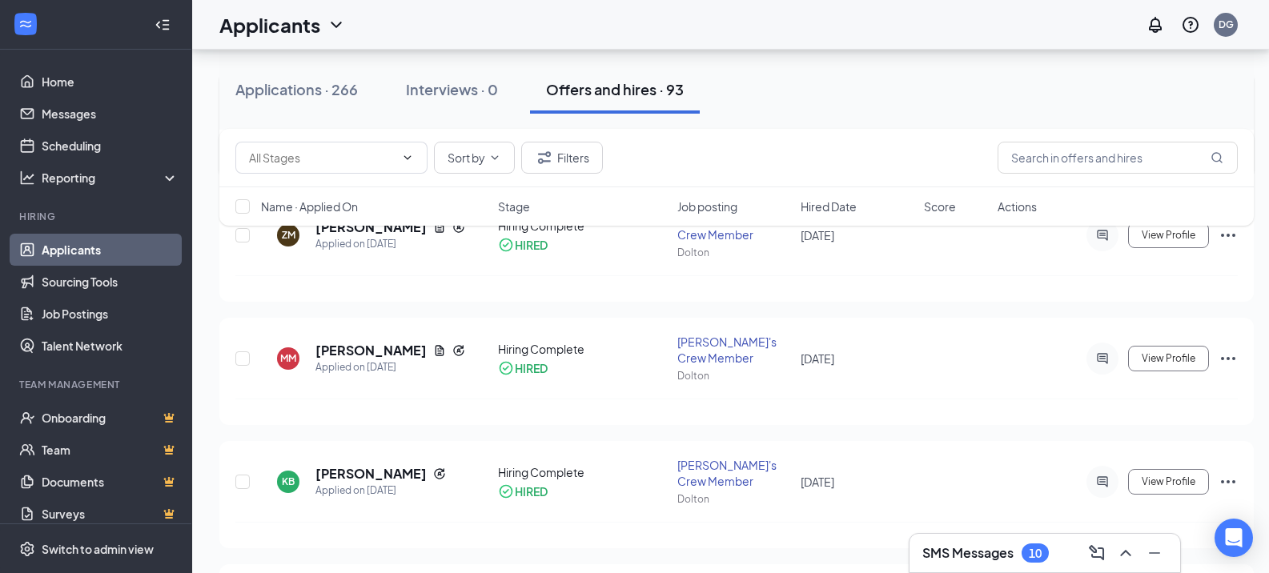
scroll to position [2883, 0]
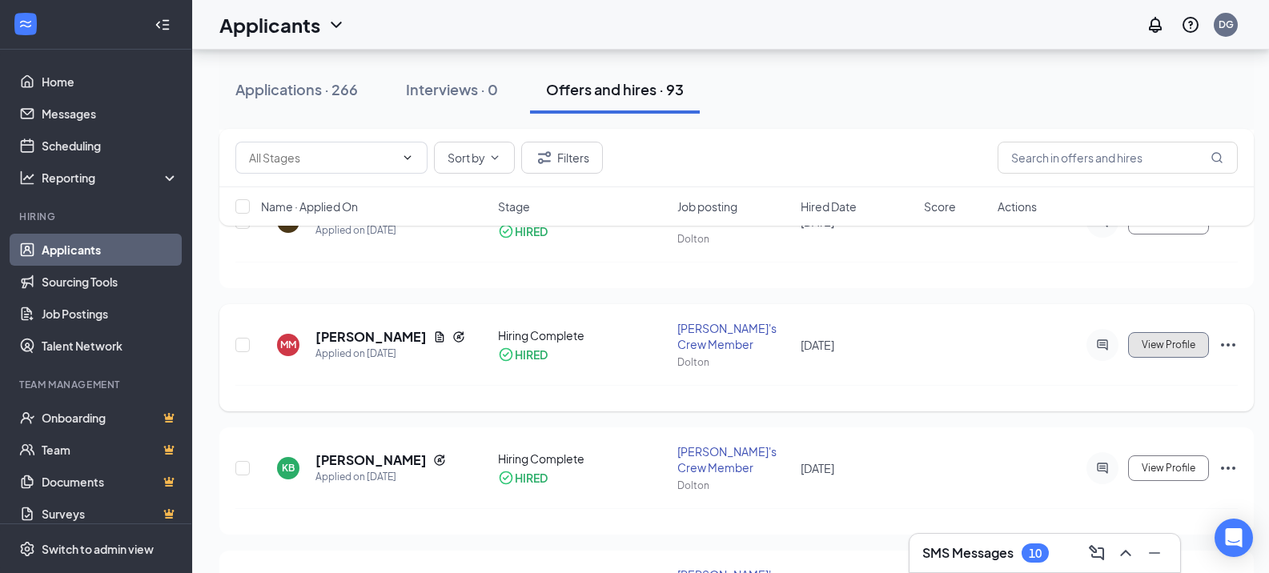
click at [1167, 340] on span "View Profile" at bounding box center [1169, 345] width 54 height 11
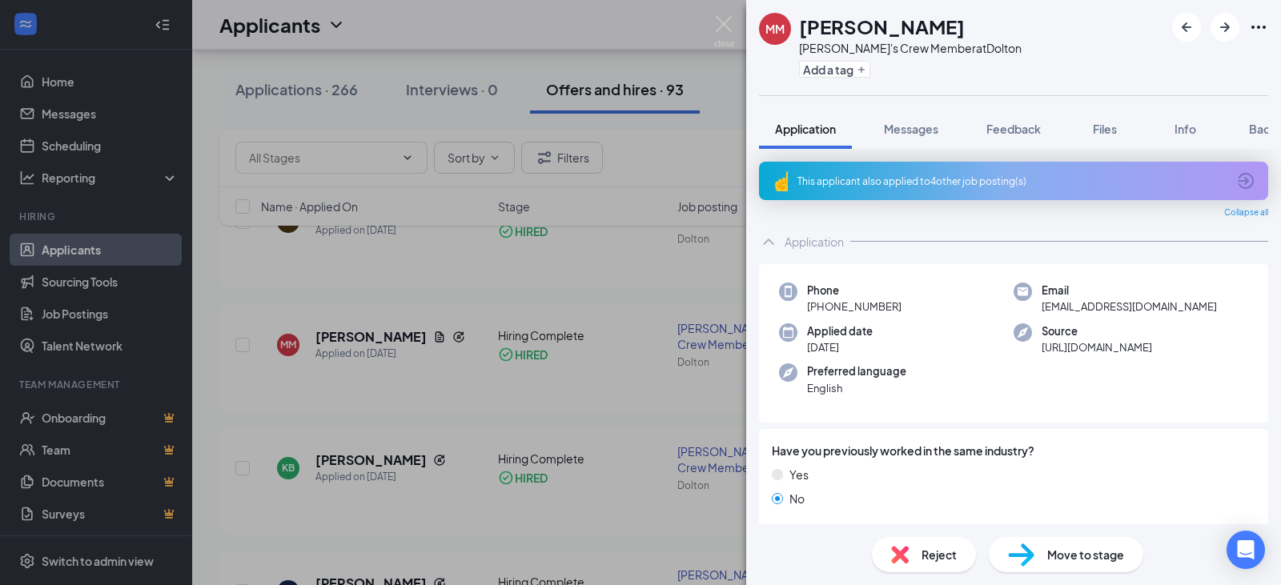
click at [663, 175] on div "MM Manuel Marin Wendy's Crew Member at Dolton Add a tag Application Messages Fe…" at bounding box center [640, 292] width 1281 height 585
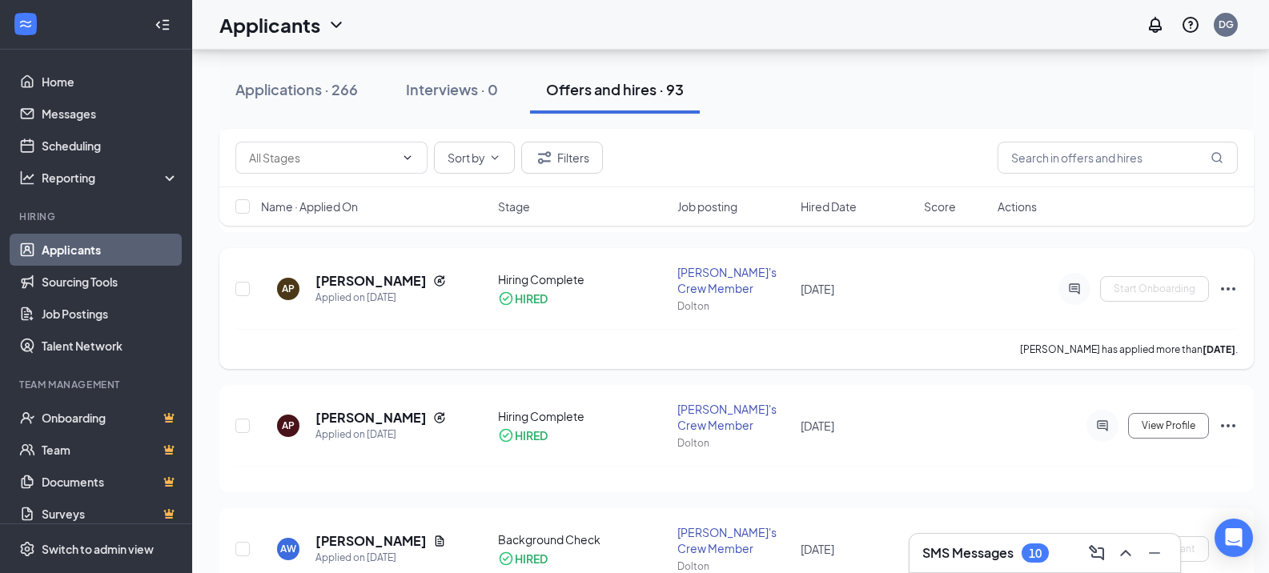
scroll to position [9558, 0]
